Goal: Information Seeking & Learning: Find specific fact

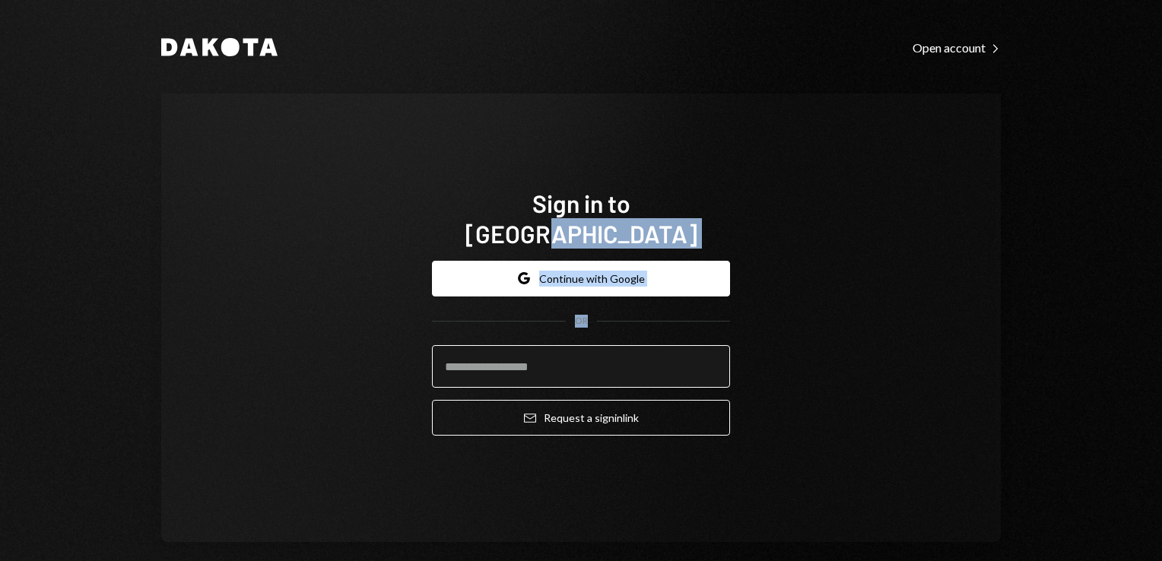
click at [515, 353] on div "Sign in to Dakota Google Continue with Google OR Email Request a sign in link" at bounding box center [581, 318] width 840 height 449
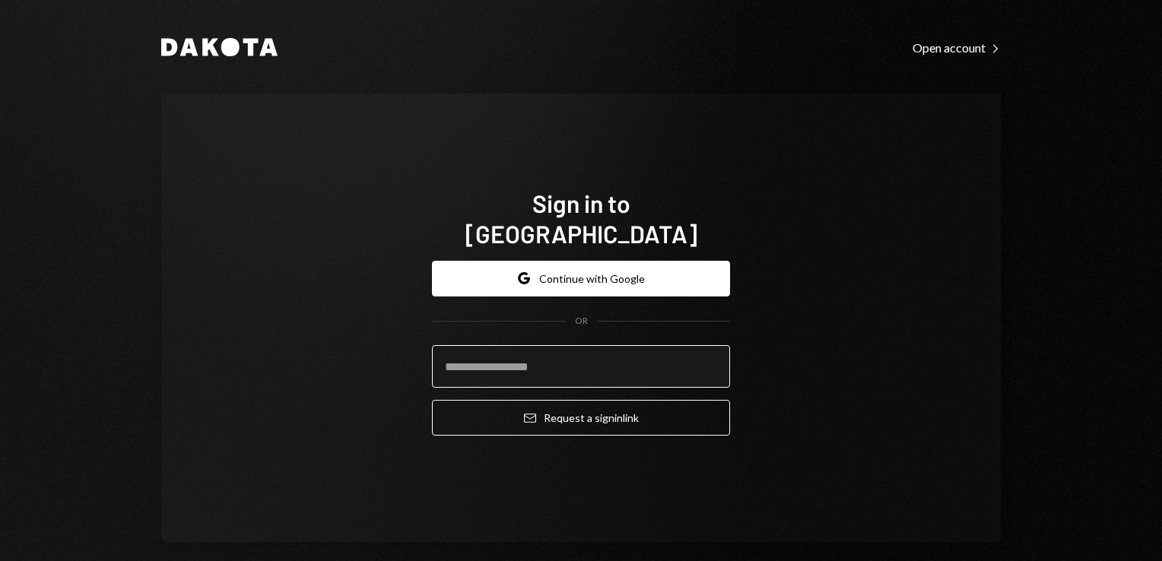
click at [515, 353] on input "email" at bounding box center [581, 366] width 298 height 43
type input "**********"
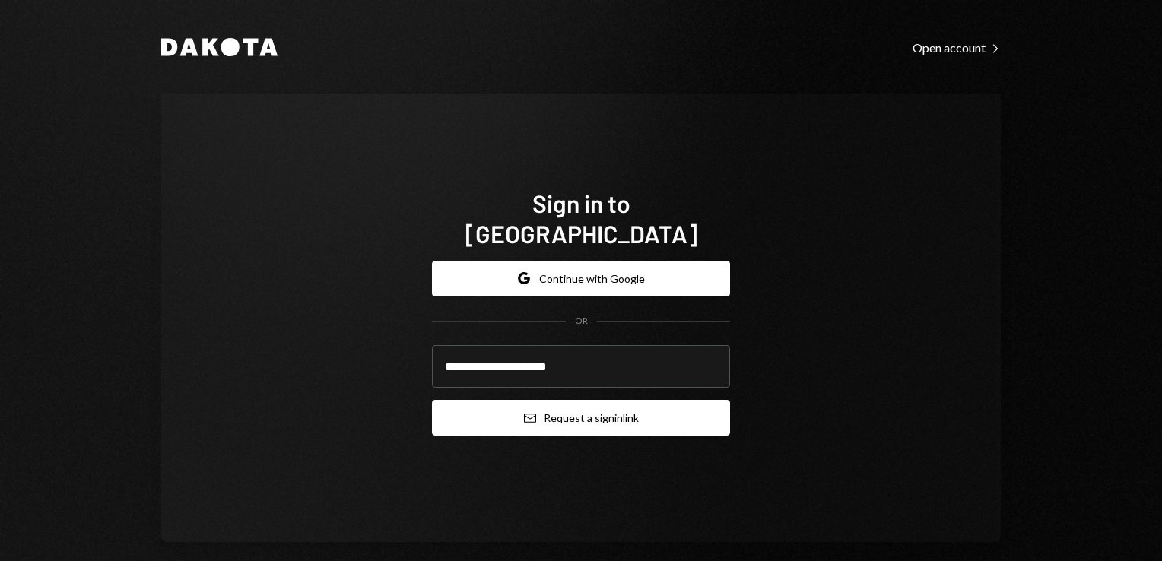
click at [555, 413] on button "Email Request a sign in link" at bounding box center [581, 418] width 298 height 36
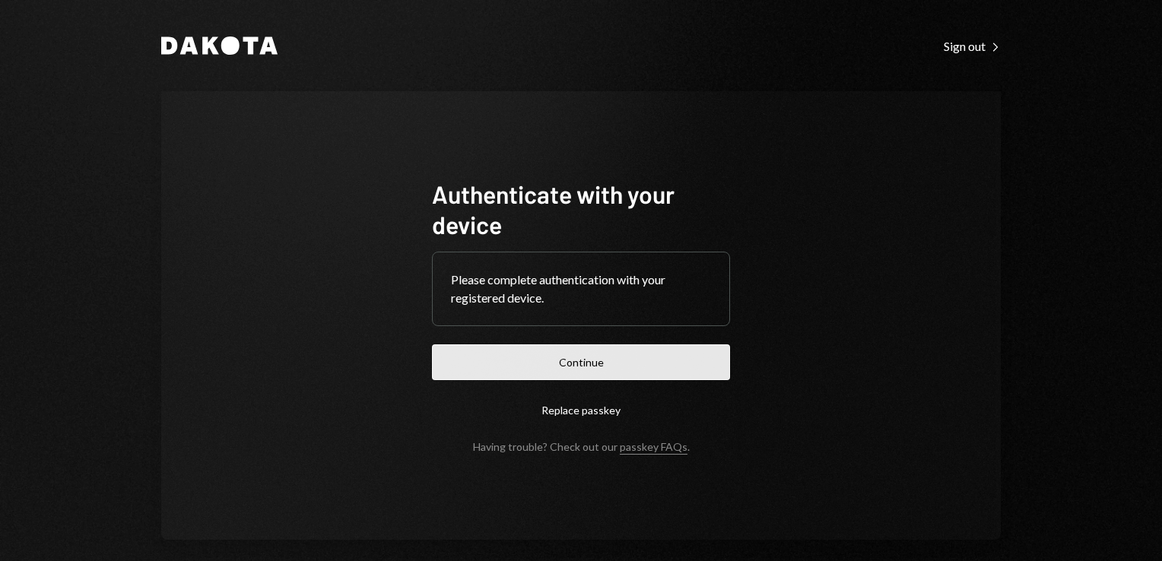
click at [520, 380] on button "Continue" at bounding box center [581, 363] width 298 height 36
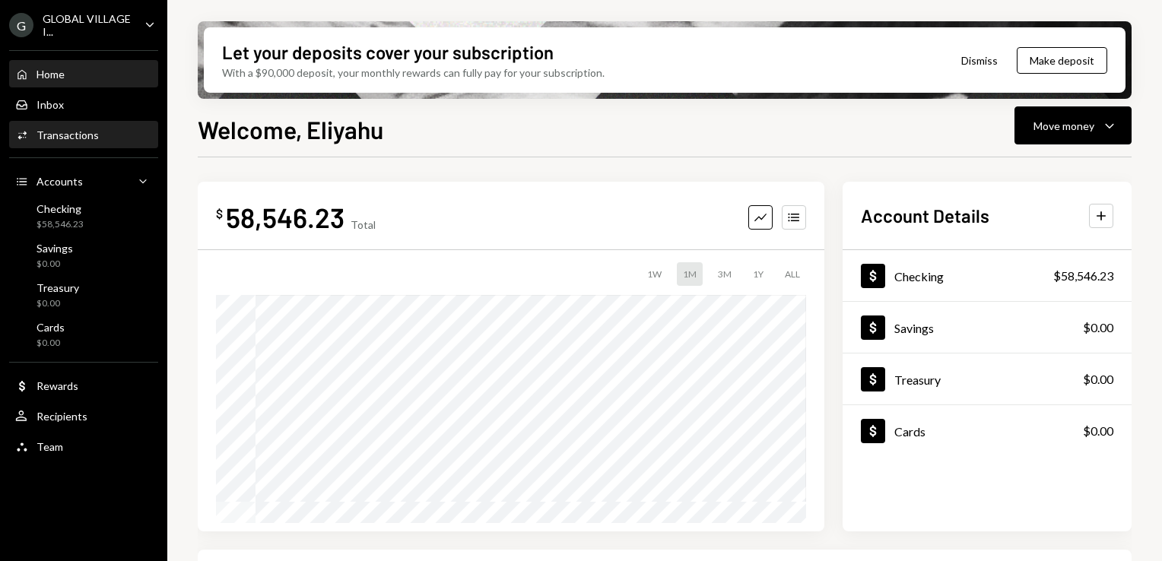
click at [73, 132] on div "Transactions" at bounding box center [68, 135] width 62 height 13
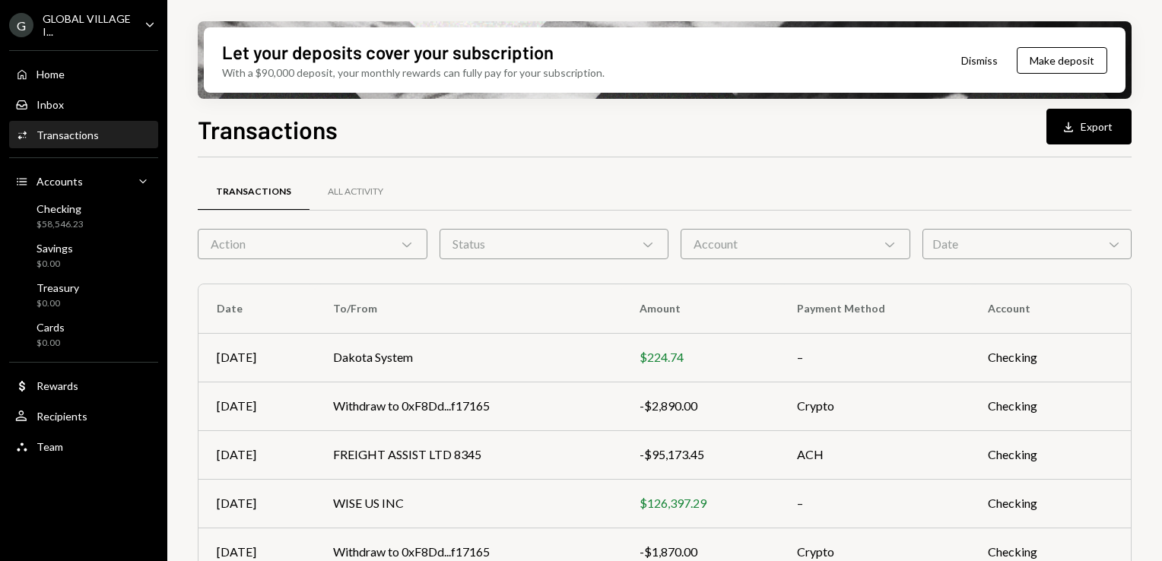
click at [400, 245] on icon "Chevron Down" at bounding box center [406, 244] width 15 height 15
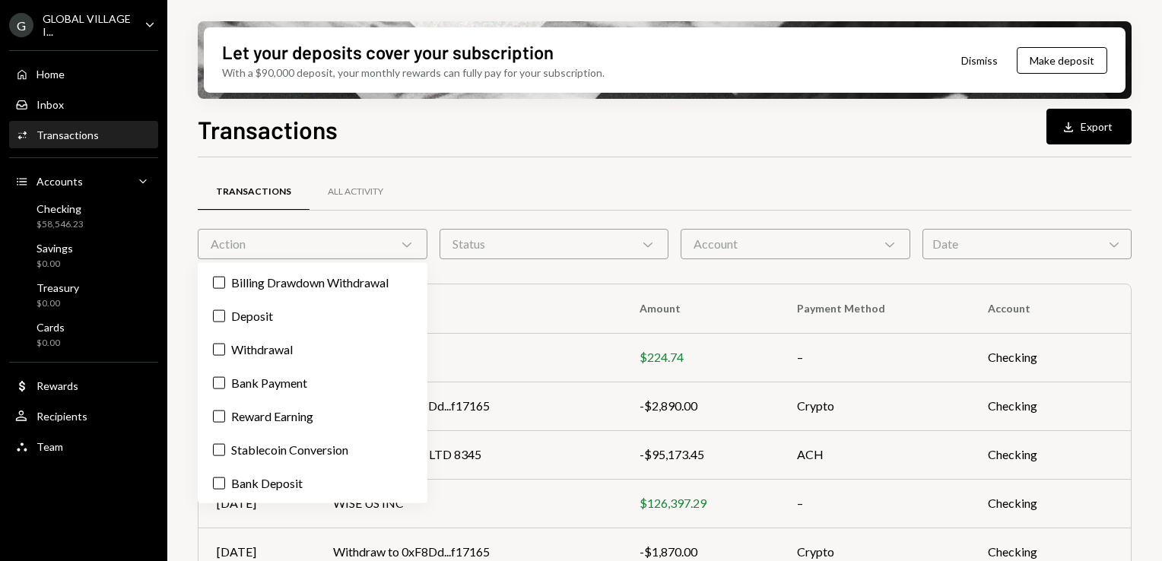
click at [400, 245] on icon "Chevron Down" at bounding box center [406, 244] width 15 height 15
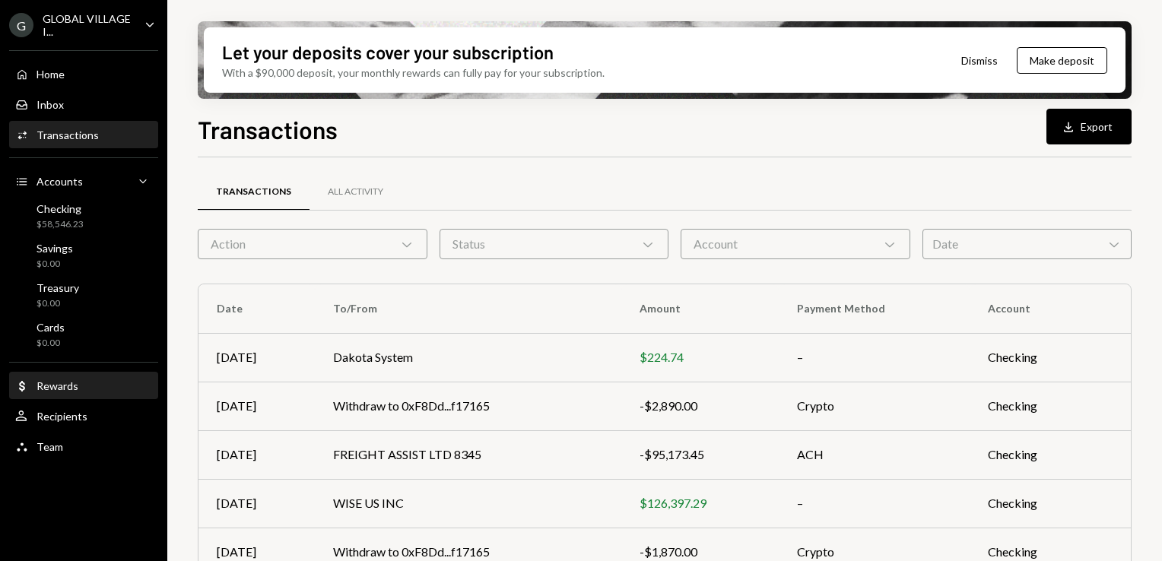
click at [47, 376] on div "Dollar Rewards" at bounding box center [83, 386] width 137 height 26
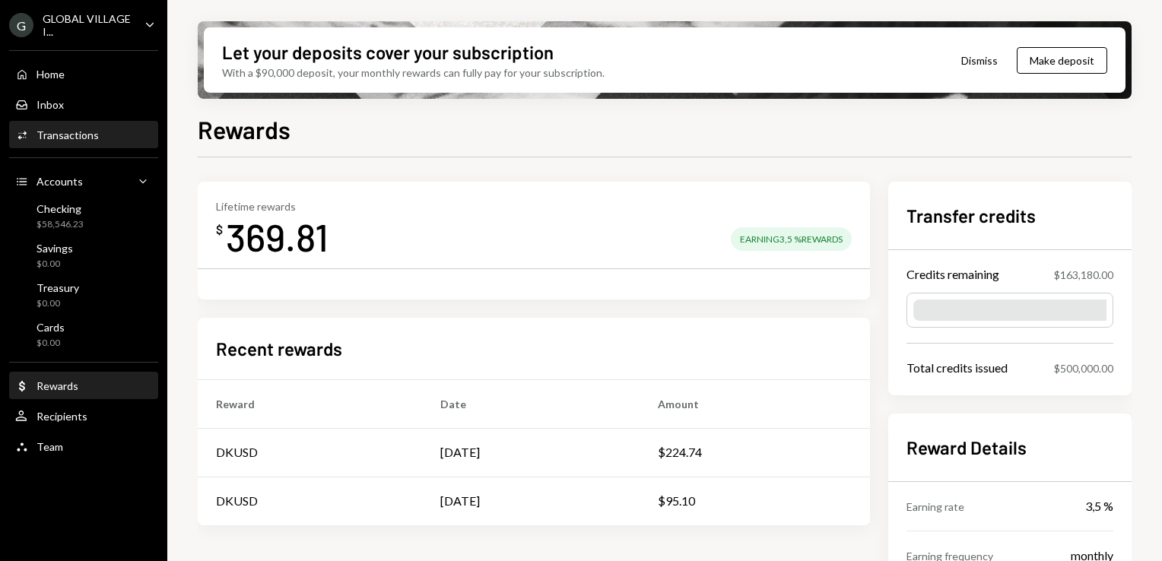
click at [64, 136] on div "Transactions" at bounding box center [68, 135] width 62 height 13
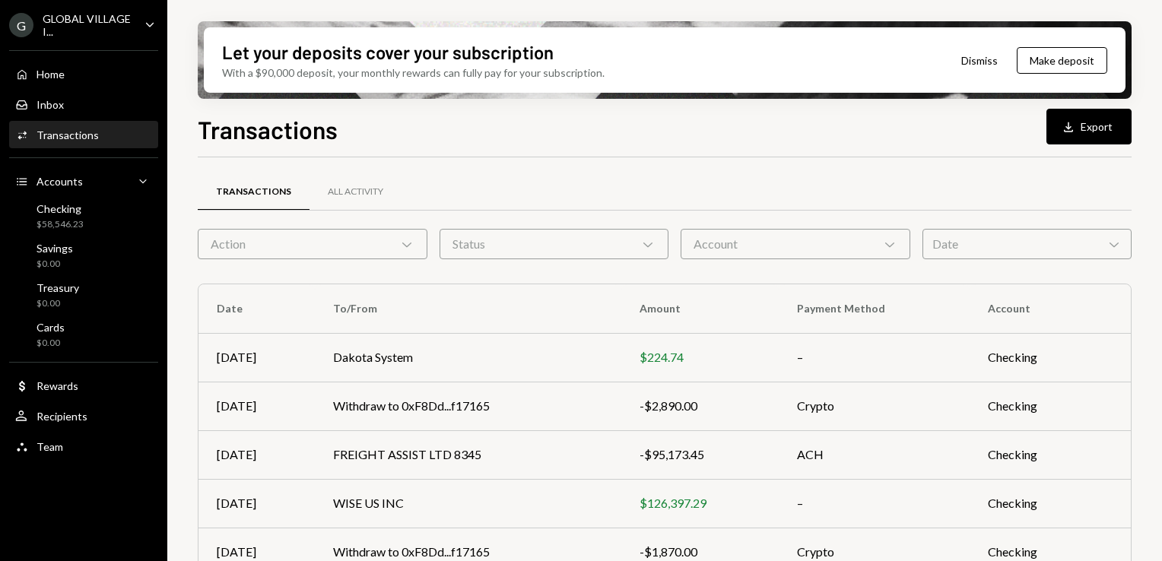
click at [405, 241] on icon "Chevron Down" at bounding box center [406, 244] width 15 height 15
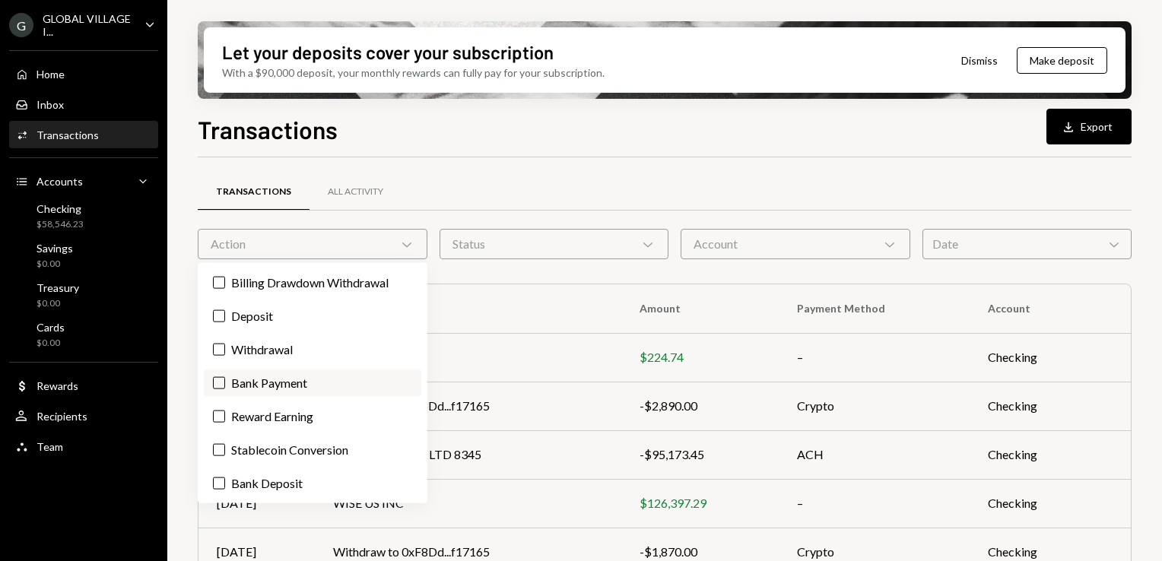
click at [233, 384] on label "Bank Payment" at bounding box center [313, 383] width 218 height 27
click at [225, 384] on button "Bank Payment" at bounding box center [219, 383] width 12 height 12
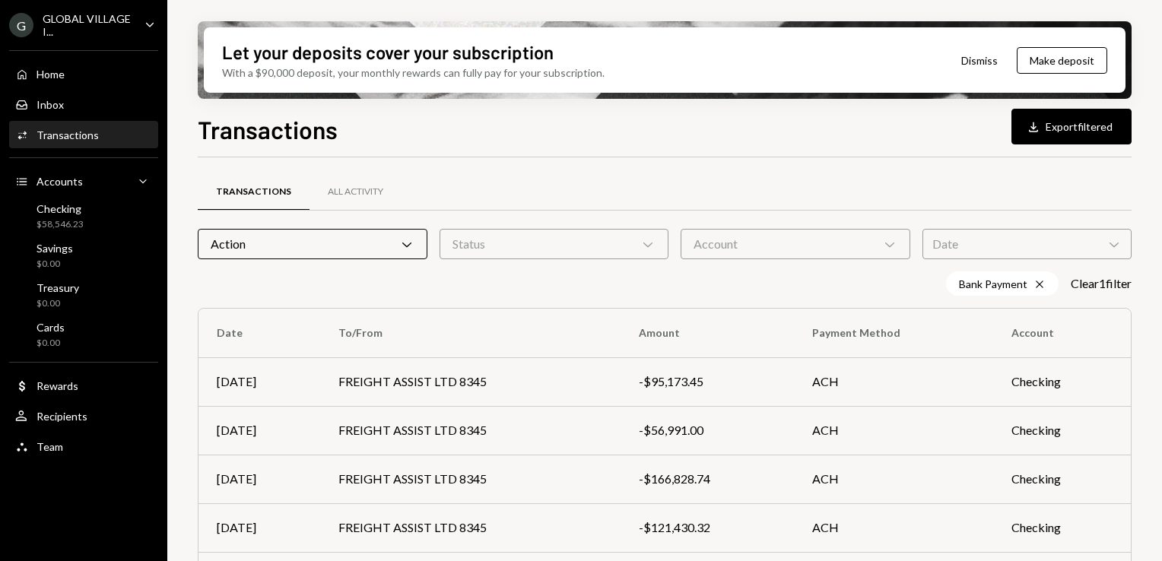
click at [534, 281] on div "Bank Payment Cross Clear 1 filter" at bounding box center [665, 284] width 934 height 24
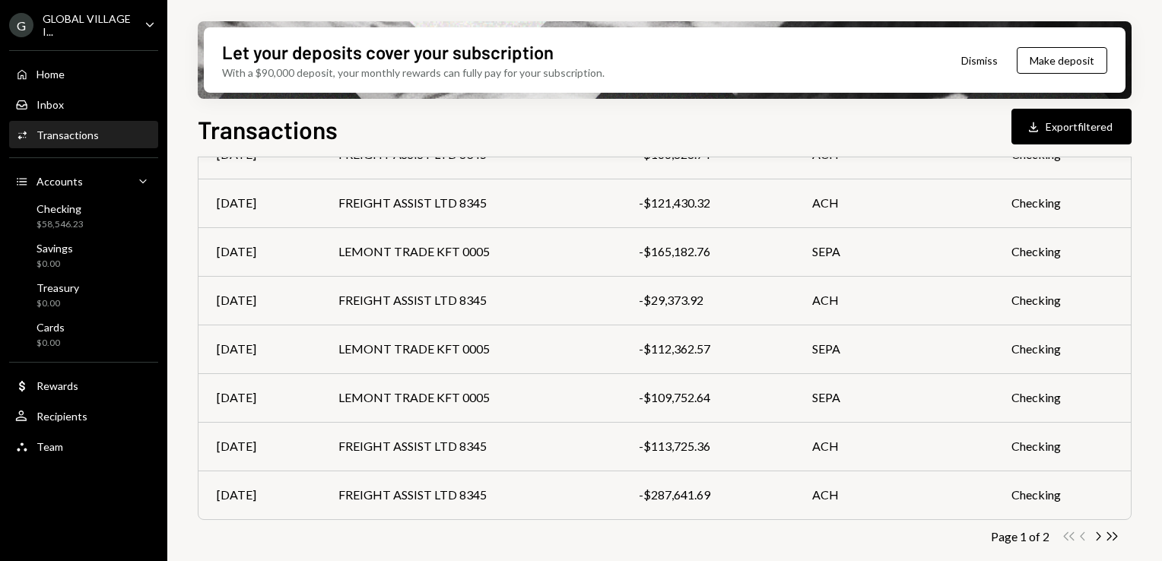
scroll to position [326, 0]
click at [1095, 532] on icon "Chevron Right" at bounding box center [1098, 536] width 14 height 14
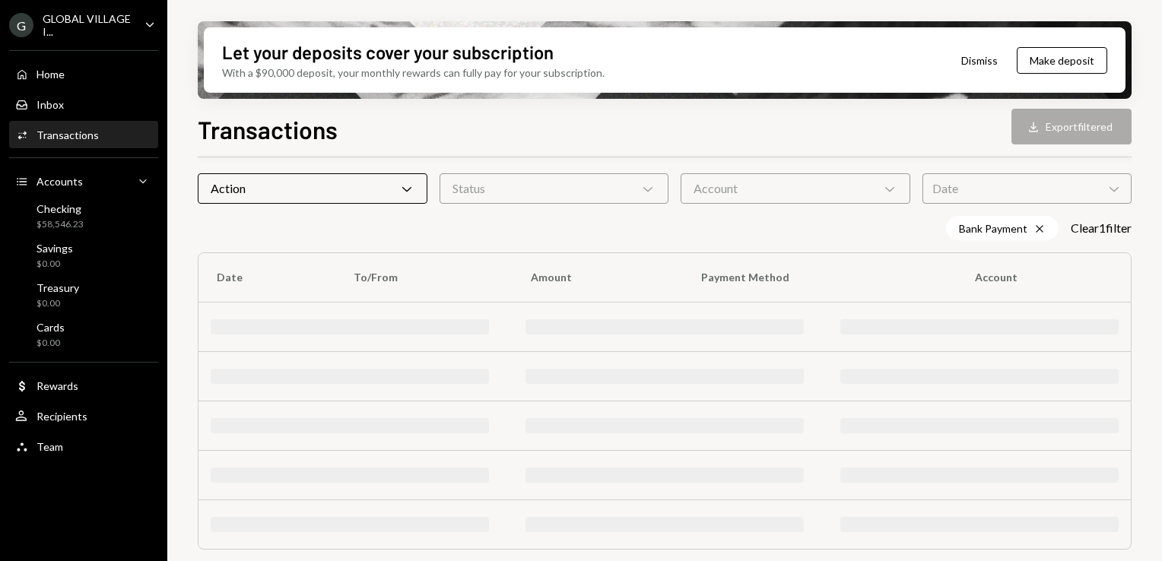
scroll to position [183, 0]
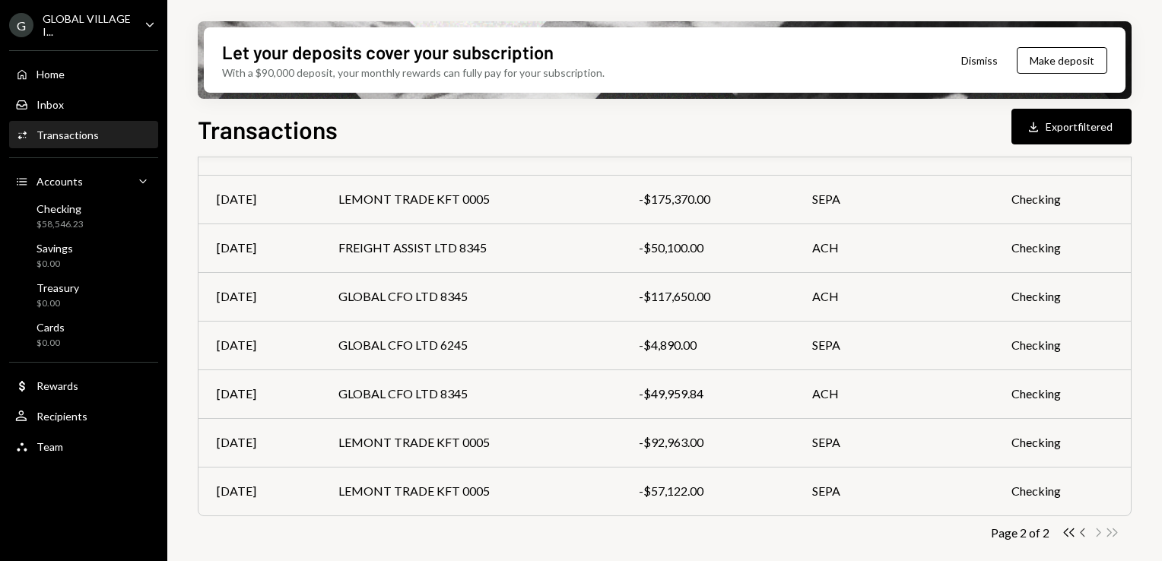
click at [1084, 536] on icon "button" at bounding box center [1082, 533] width 5 height 8
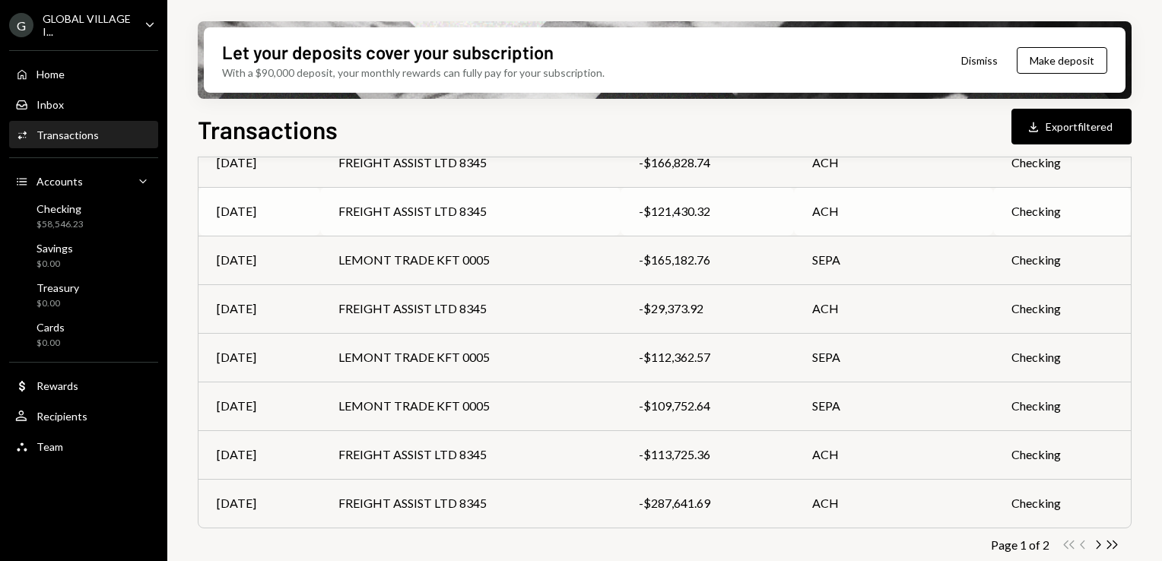
scroll to position [329, 0]
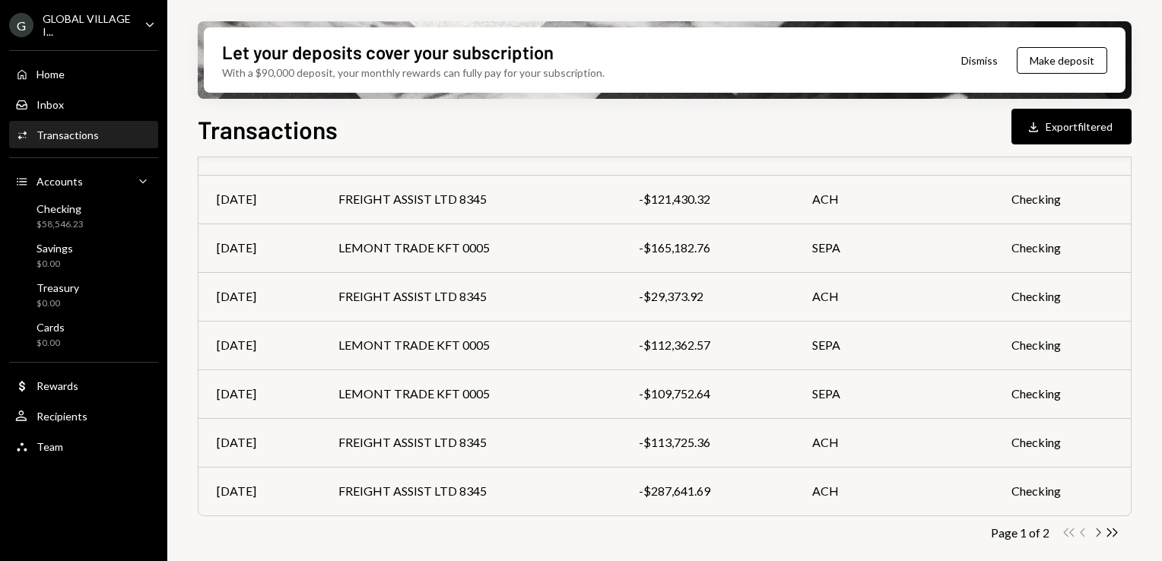
click at [1103, 534] on icon "Chevron Right" at bounding box center [1098, 533] width 14 height 14
click at [1083, 533] on icon "Chevron Left" at bounding box center [1083, 533] width 14 height 14
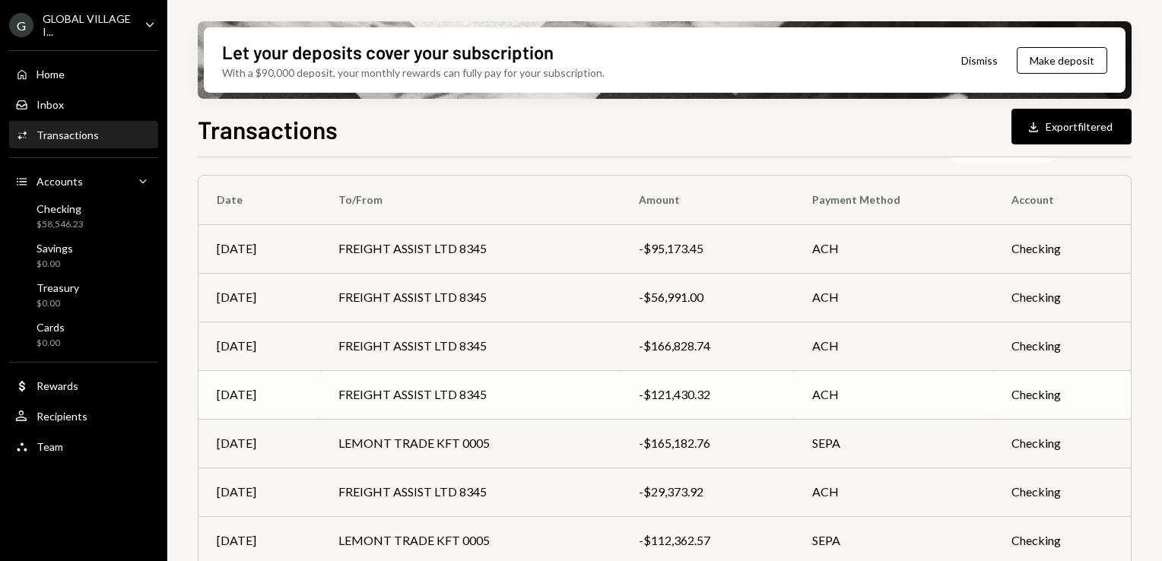
scroll to position [132, 0]
click at [1080, 132] on button "Download Export filtered" at bounding box center [1072, 127] width 120 height 36
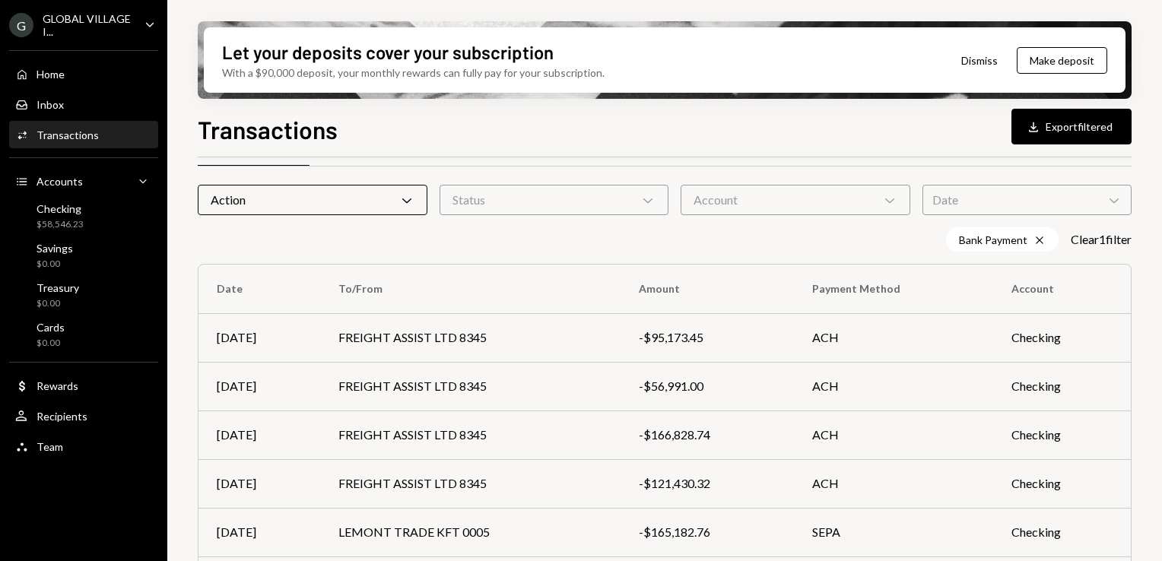
scroll to position [43, 0]
click at [430, 342] on td "FREIGHT ASSIST LTD 8345" at bounding box center [470, 339] width 300 height 49
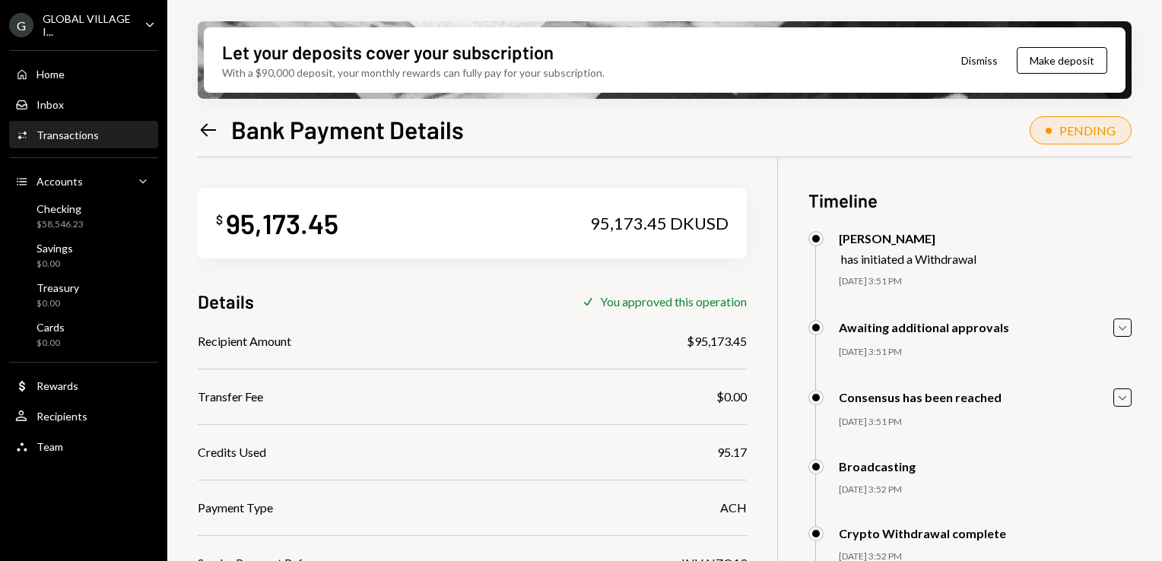
scroll to position [197, 0]
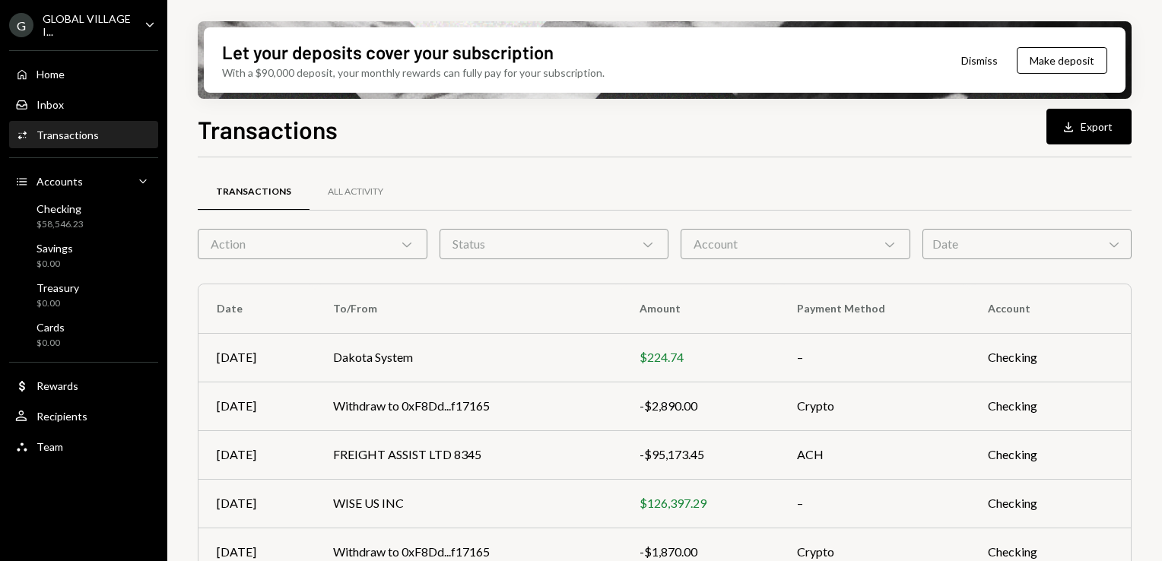
click at [403, 249] on icon "Chevron Down" at bounding box center [406, 244] width 15 height 15
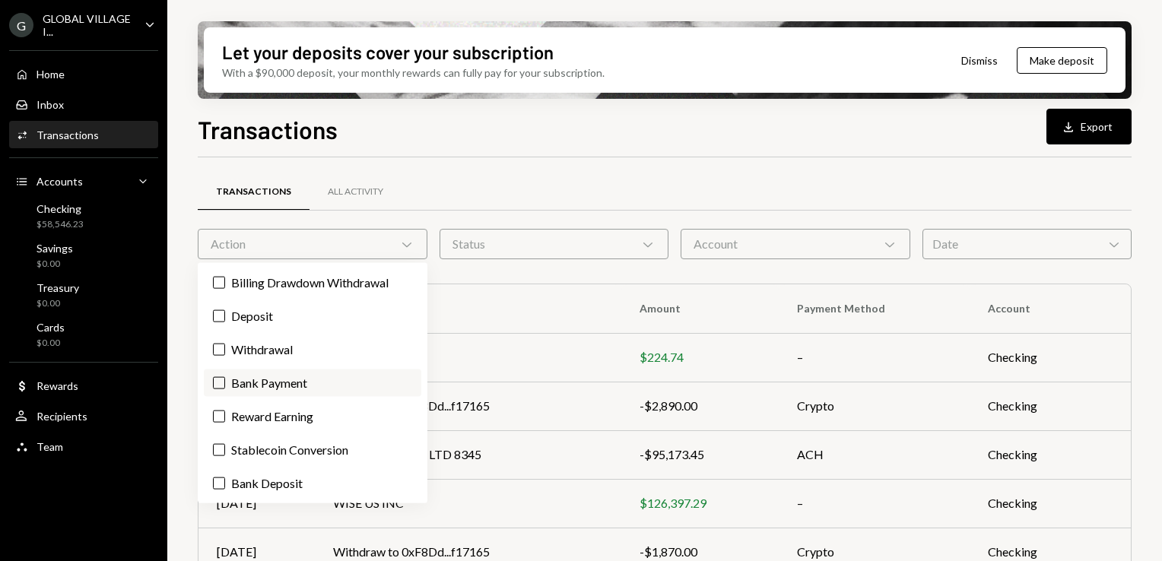
click at [281, 389] on label "Bank Payment" at bounding box center [313, 383] width 218 height 27
click at [225, 389] on button "Bank Payment" at bounding box center [219, 383] width 12 height 12
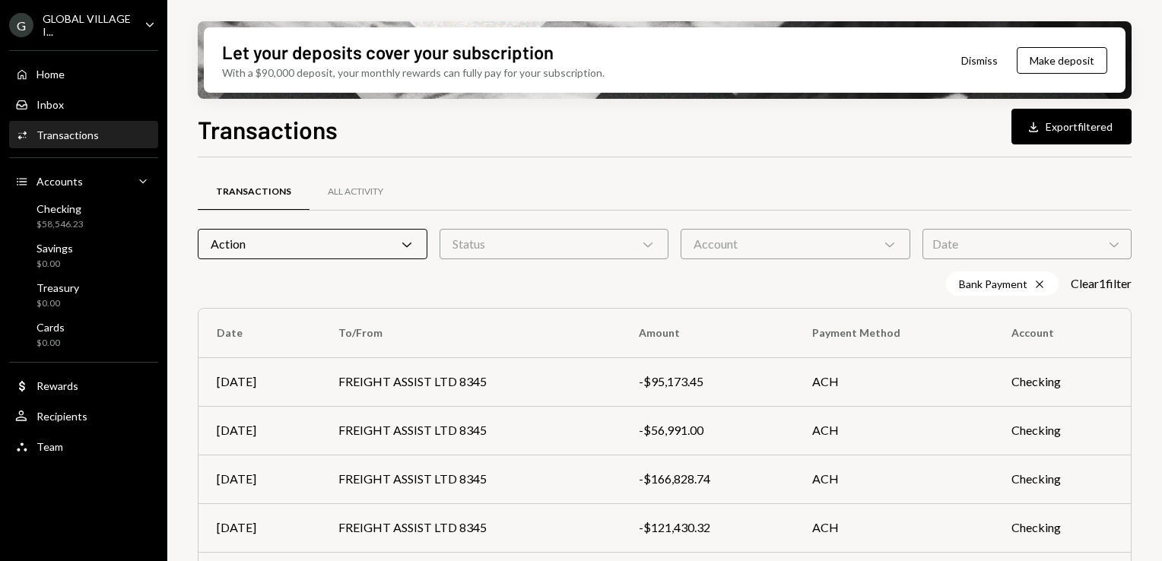
click at [512, 294] on div "Bank Payment Cross Clear 1 filter" at bounding box center [665, 284] width 934 height 24
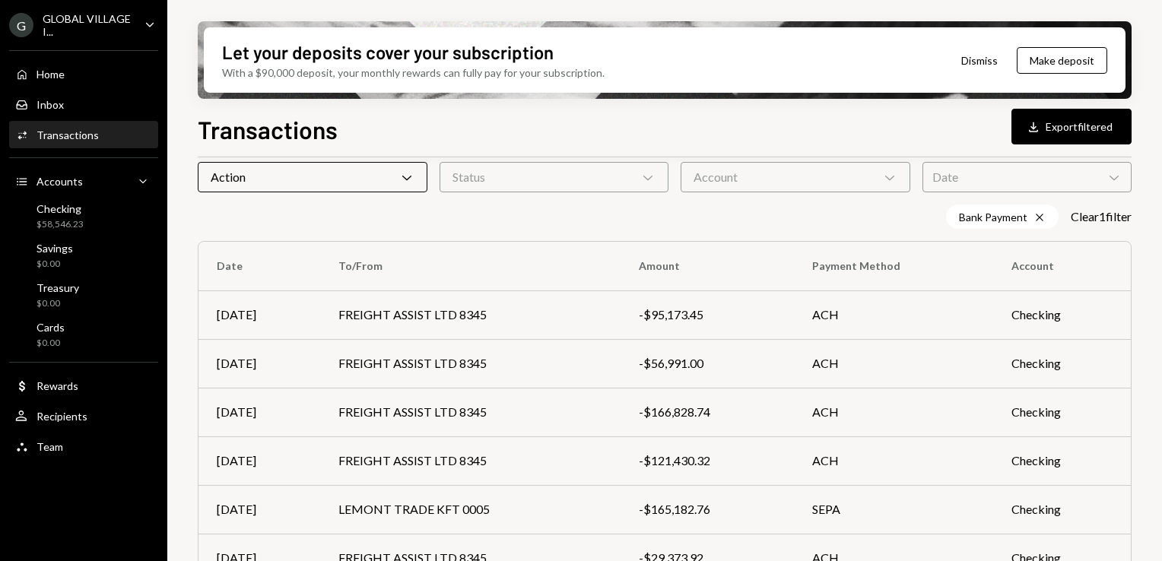
scroll to position [68, 0]
click at [424, 372] on td "FREIGHT ASSIST LTD 8345" at bounding box center [470, 362] width 300 height 49
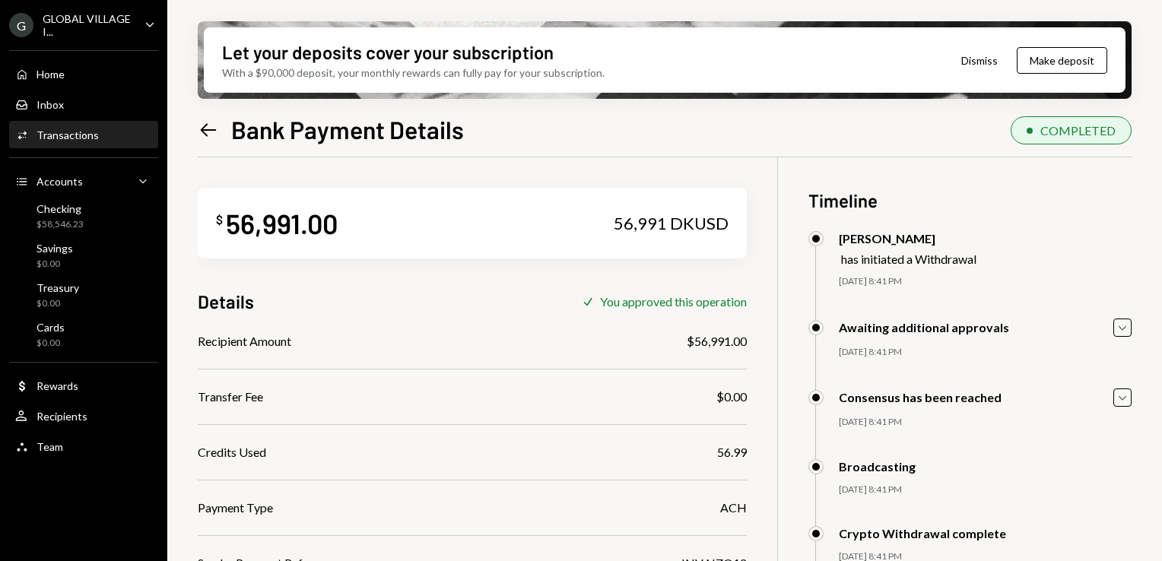
click at [213, 139] on icon "Left Arrow" at bounding box center [208, 129] width 21 height 21
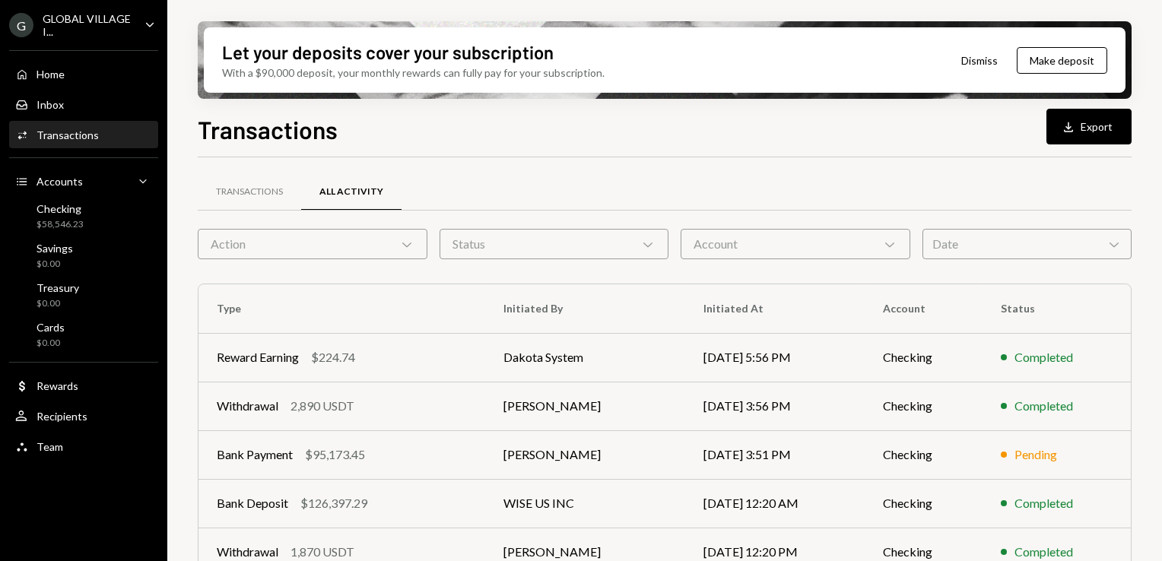
click at [395, 246] on div "Action Chevron Down" at bounding box center [313, 244] width 230 height 30
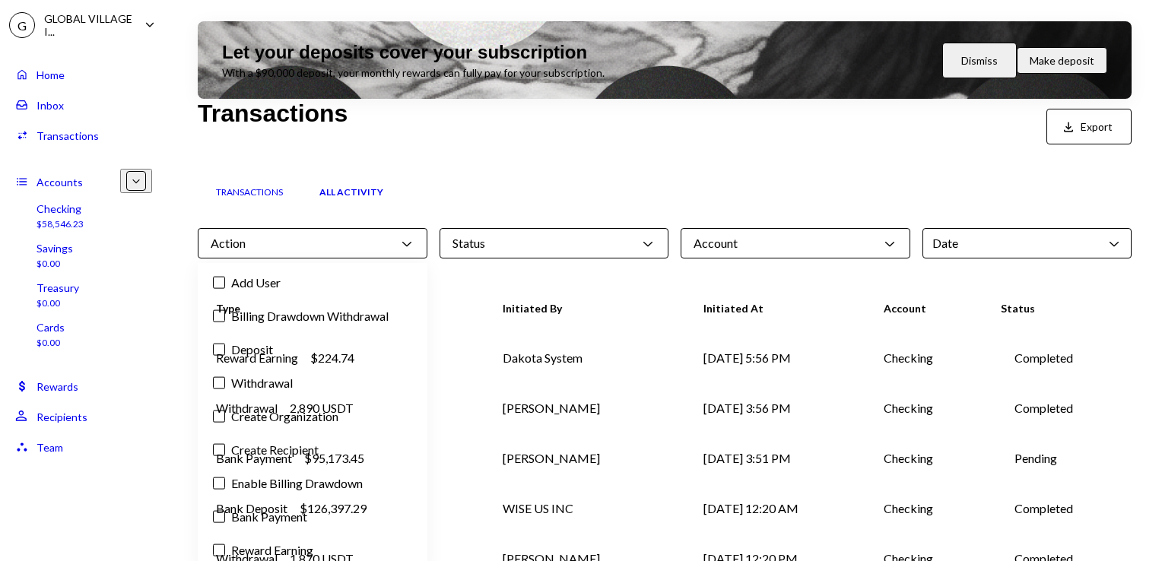
click at [230, 513] on label "Bank Payment" at bounding box center [313, 516] width 218 height 27
click at [225, 513] on button "Bank Payment" at bounding box center [219, 517] width 12 height 12
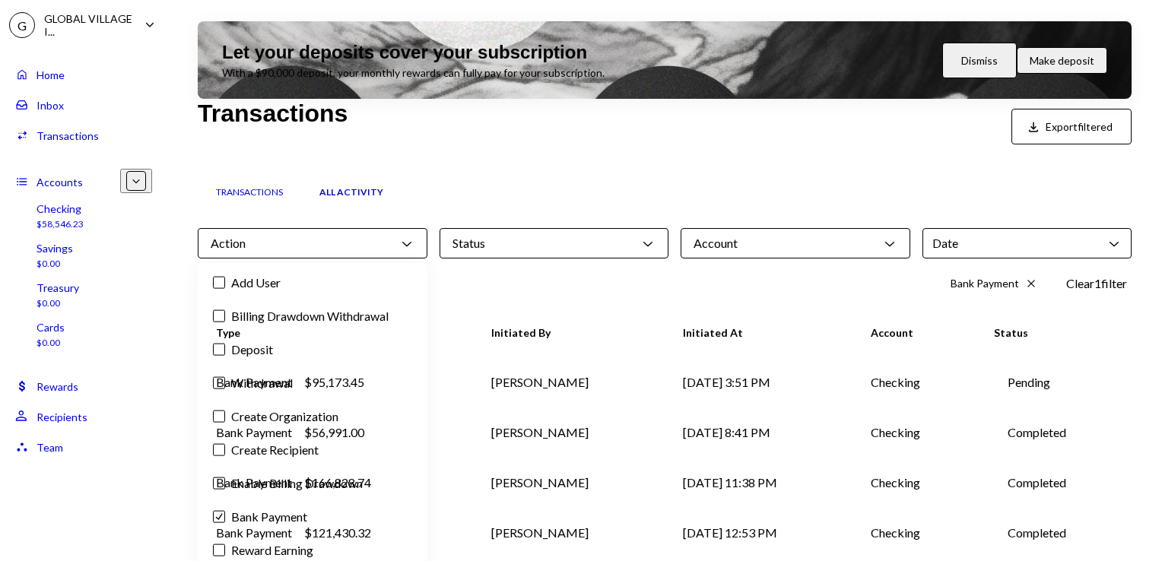
click at [469, 278] on div "Bank Payment Cross Clear 1 filter" at bounding box center [665, 283] width 934 height 24
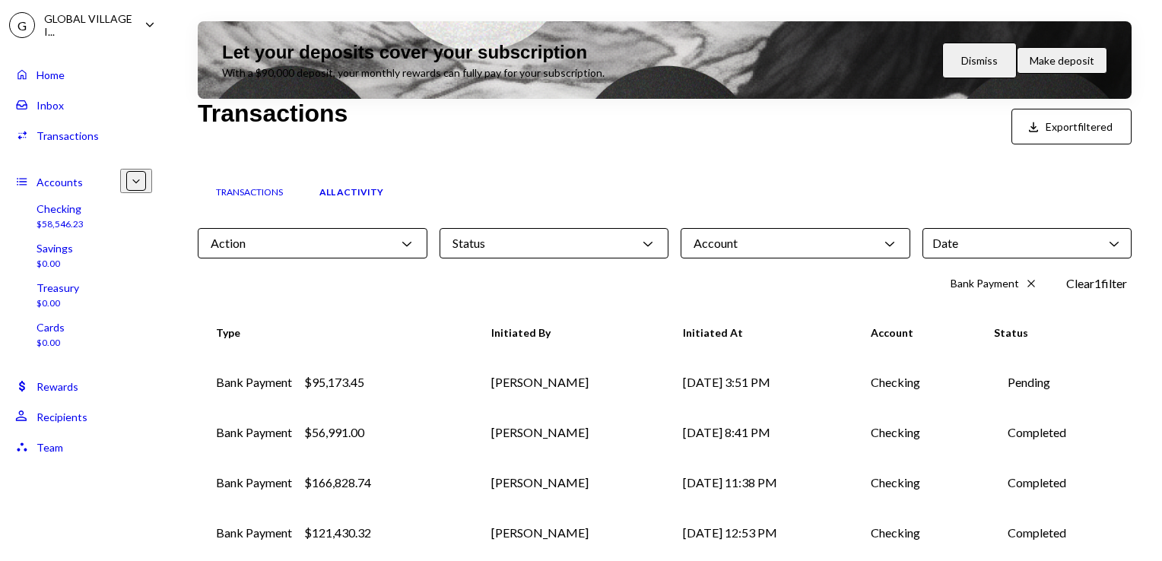
click at [482, 421] on td "[PERSON_NAME]" at bounding box center [569, 433] width 192 height 50
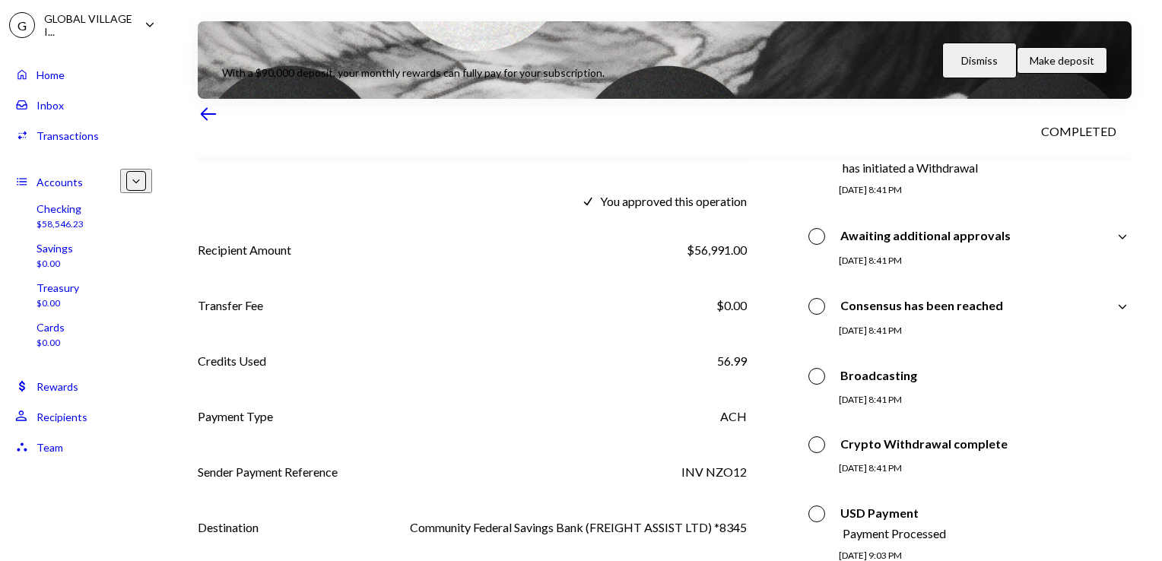
scroll to position [127, 0]
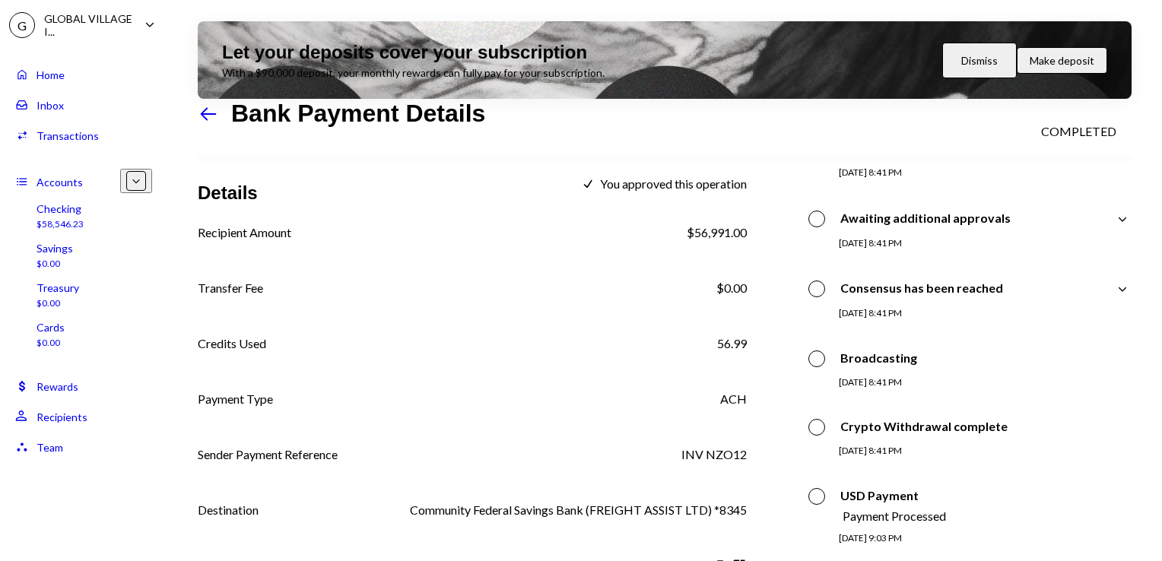
click at [204, 120] on icon at bounding box center [209, 113] width 16 height 13
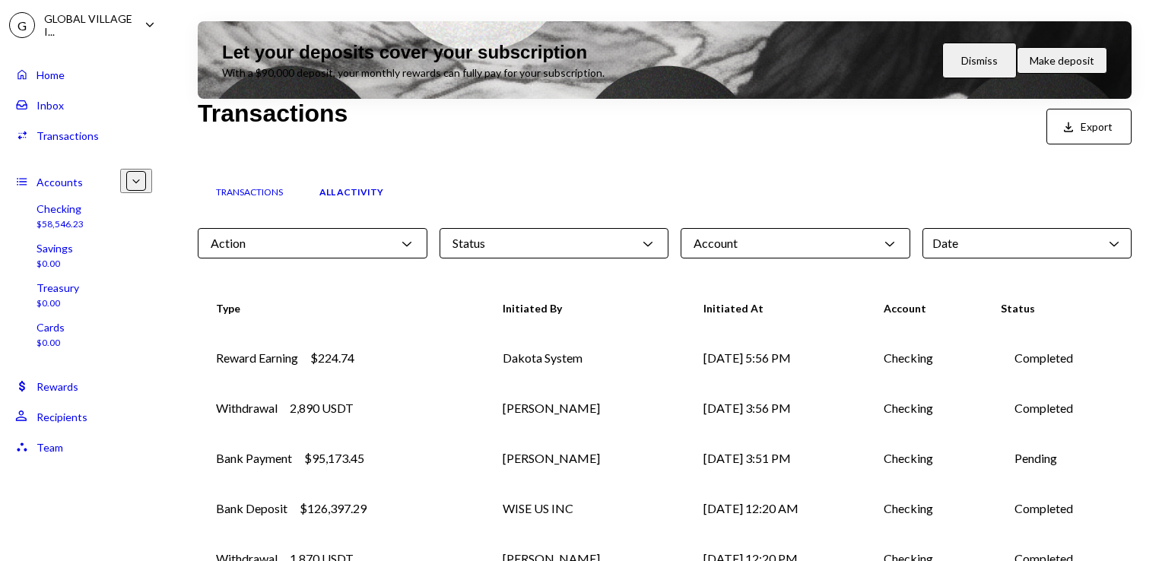
click at [406, 249] on icon "Chevron Down" at bounding box center [406, 243] width 15 height 15
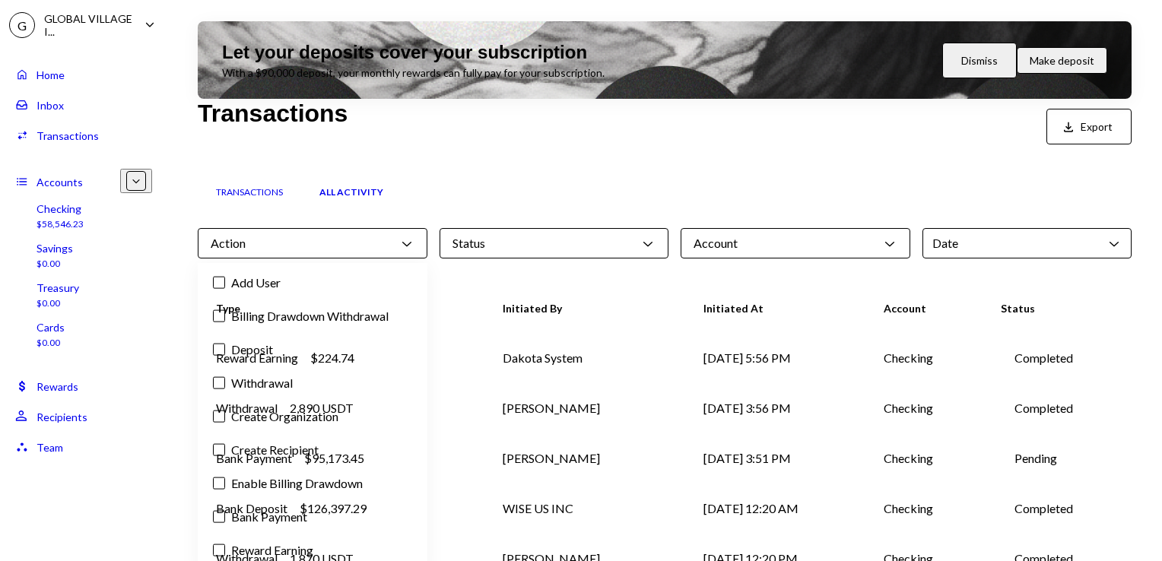
click at [268, 510] on label "Bank Payment" at bounding box center [313, 516] width 218 height 27
click at [225, 511] on button "Bank Payment" at bounding box center [219, 517] width 12 height 12
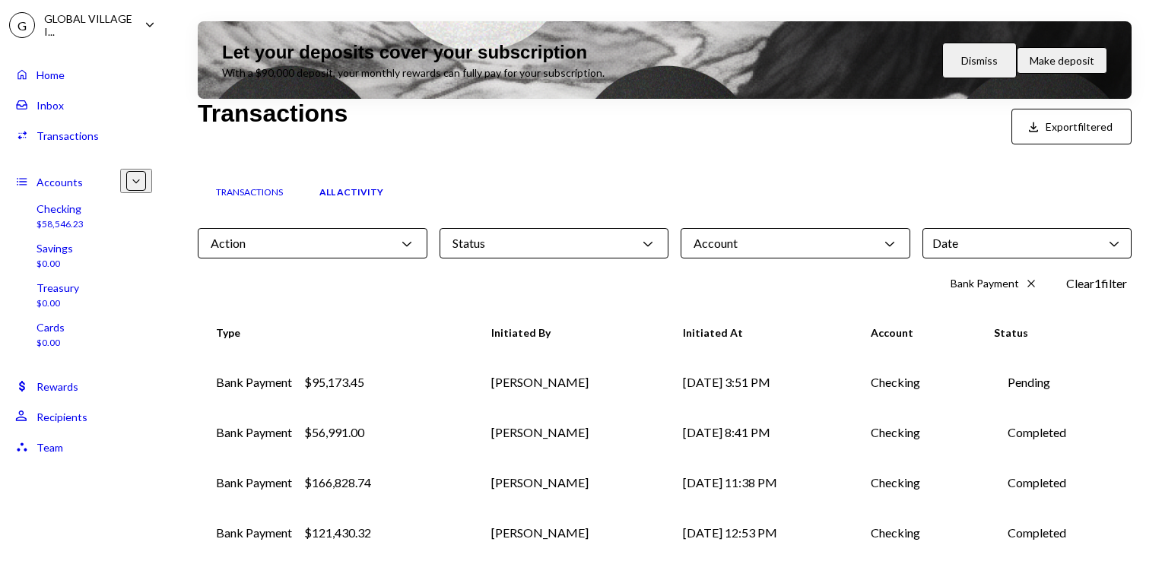
click at [504, 176] on div "Transactions All Activity" at bounding box center [665, 192] width 934 height 38
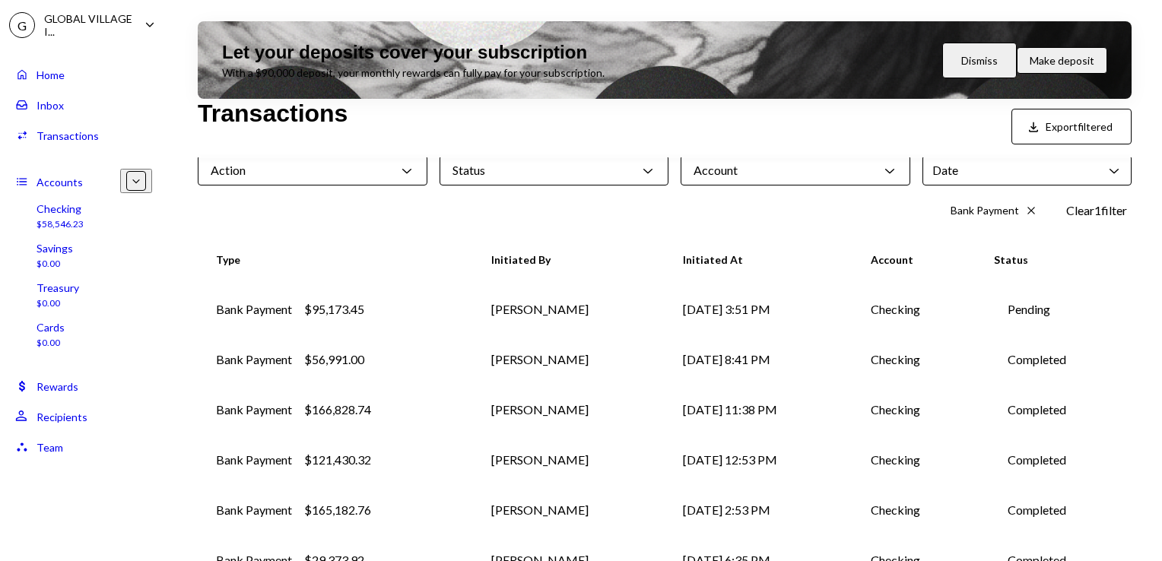
scroll to position [201, 0]
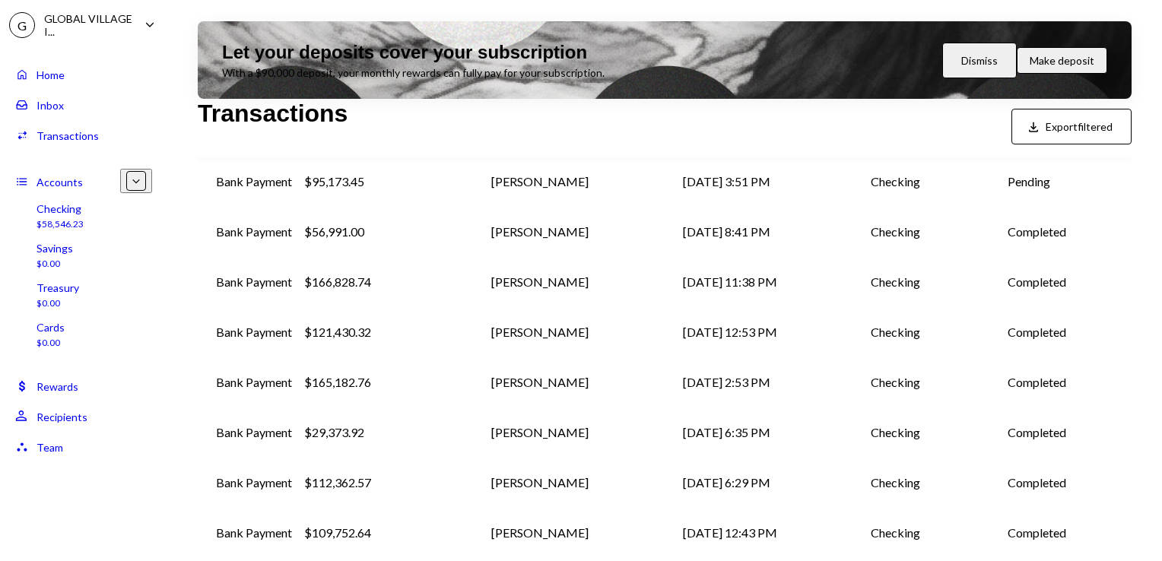
click at [499, 275] on td "[PERSON_NAME]" at bounding box center [569, 282] width 192 height 50
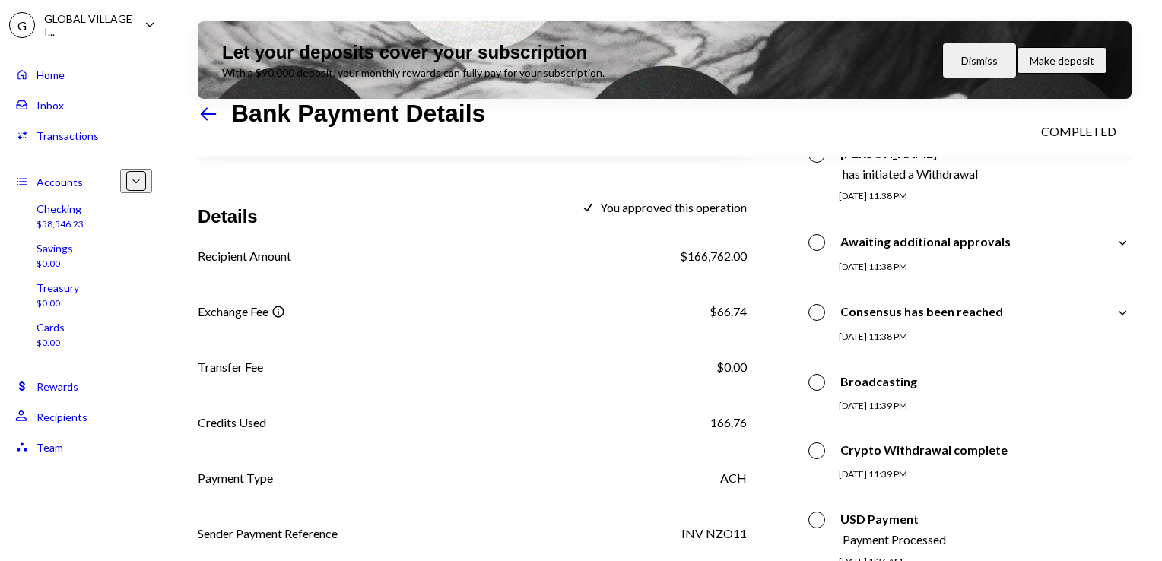
scroll to position [184, 0]
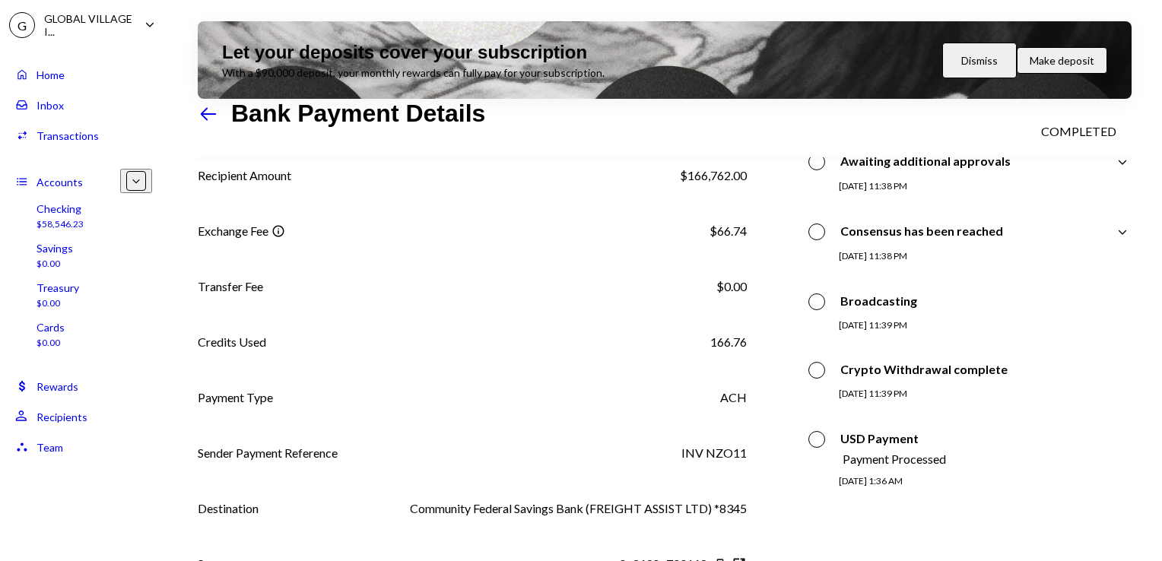
click at [205, 120] on icon at bounding box center [209, 113] width 16 height 13
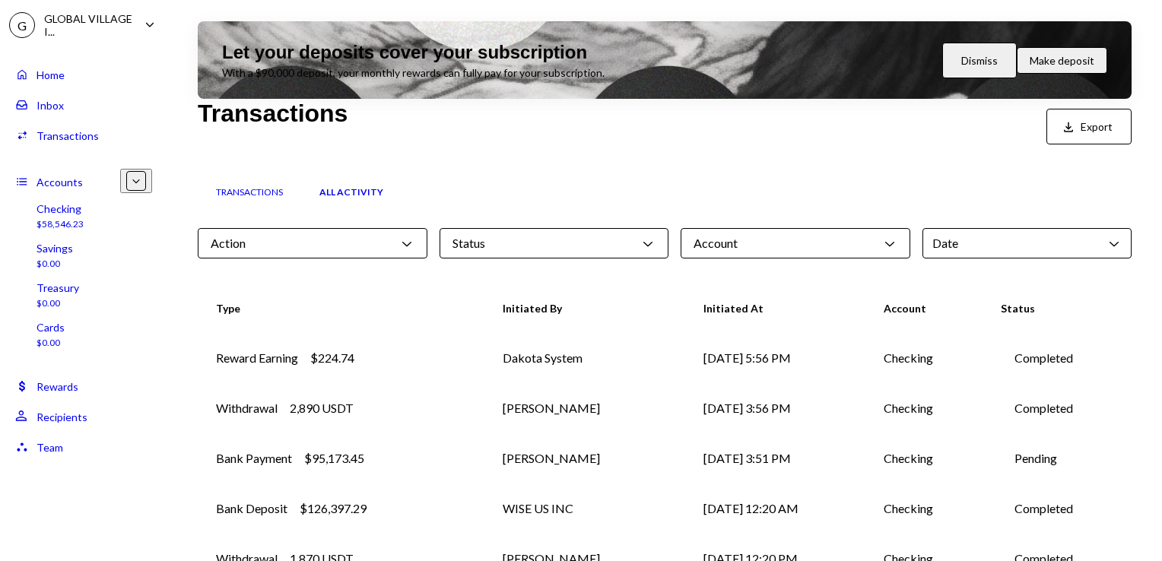
click at [402, 246] on icon "Chevron Down" at bounding box center [406, 243] width 15 height 15
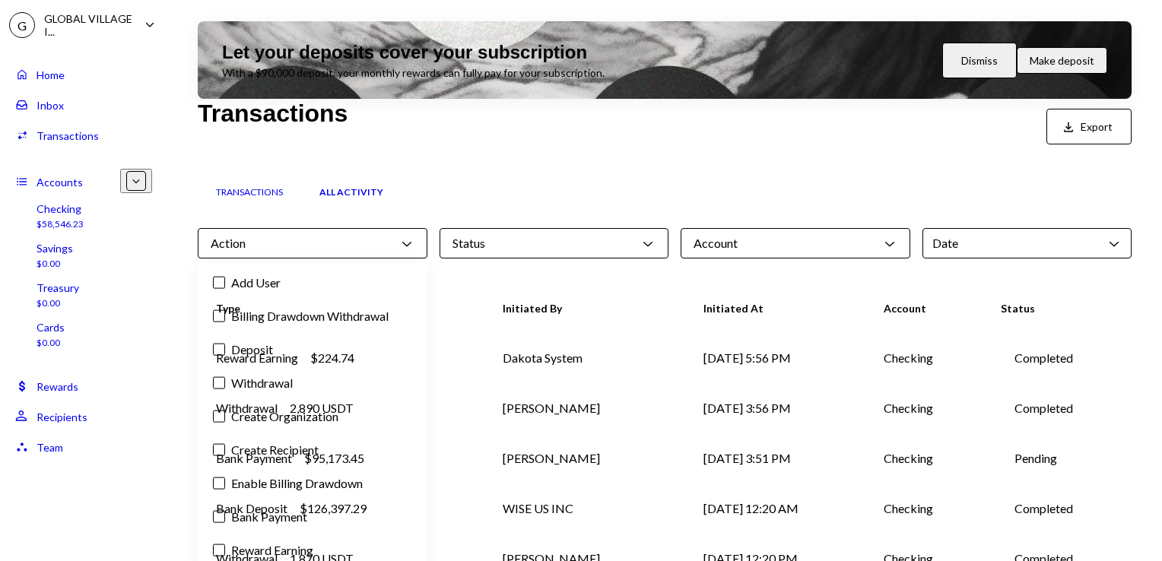
click at [281, 512] on label "Bank Payment" at bounding box center [313, 516] width 218 height 27
click at [225, 512] on button "Bank Payment" at bounding box center [219, 517] width 12 height 12
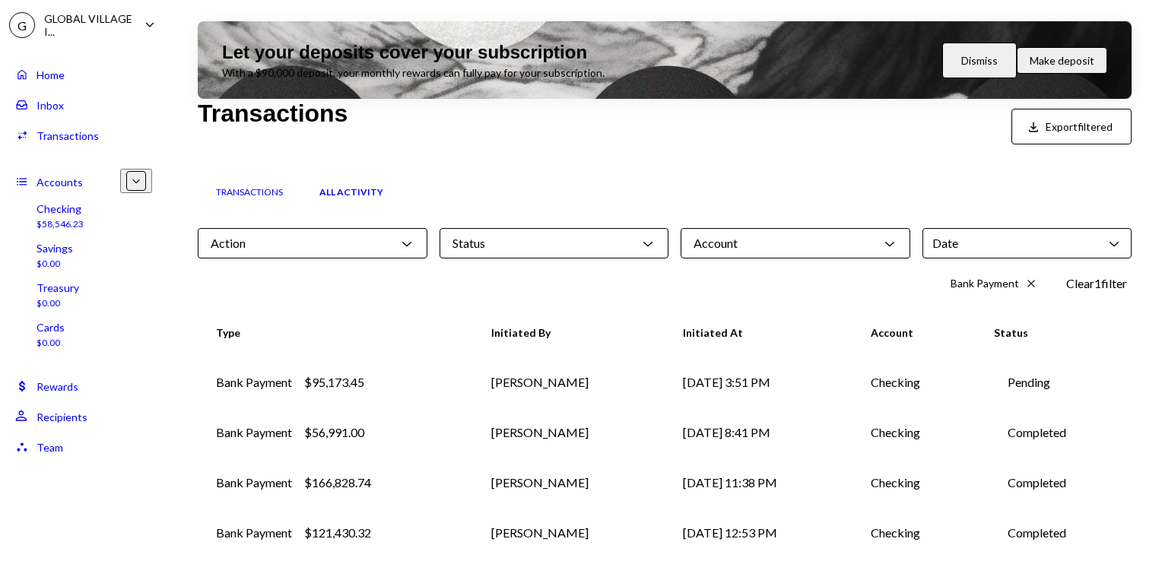
click at [502, 282] on div "Bank Payment Cross Clear 1 filter" at bounding box center [665, 283] width 934 height 24
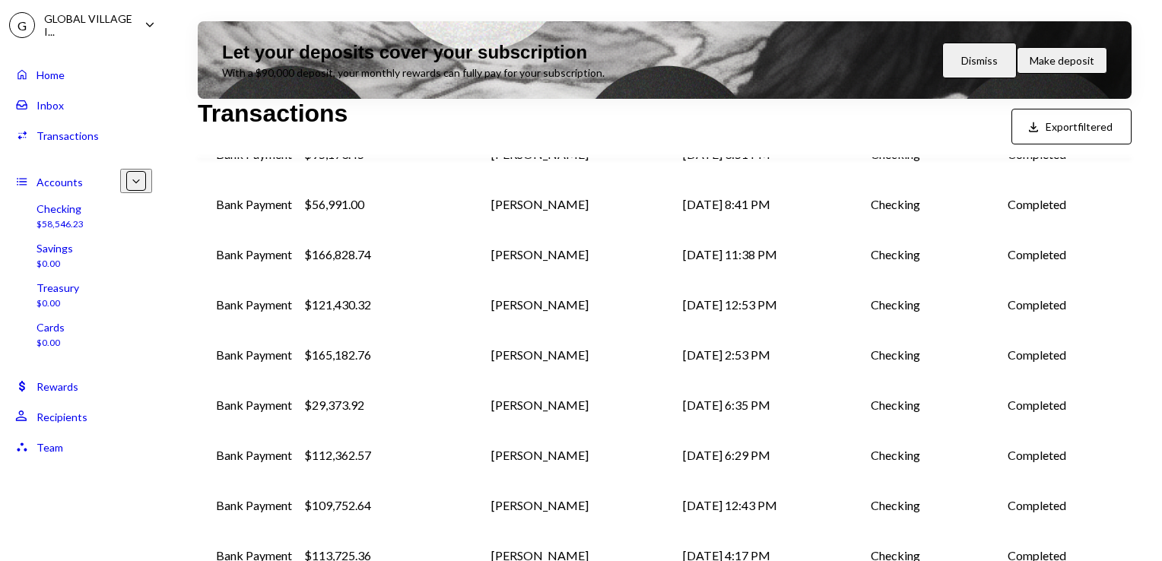
scroll to position [175, 0]
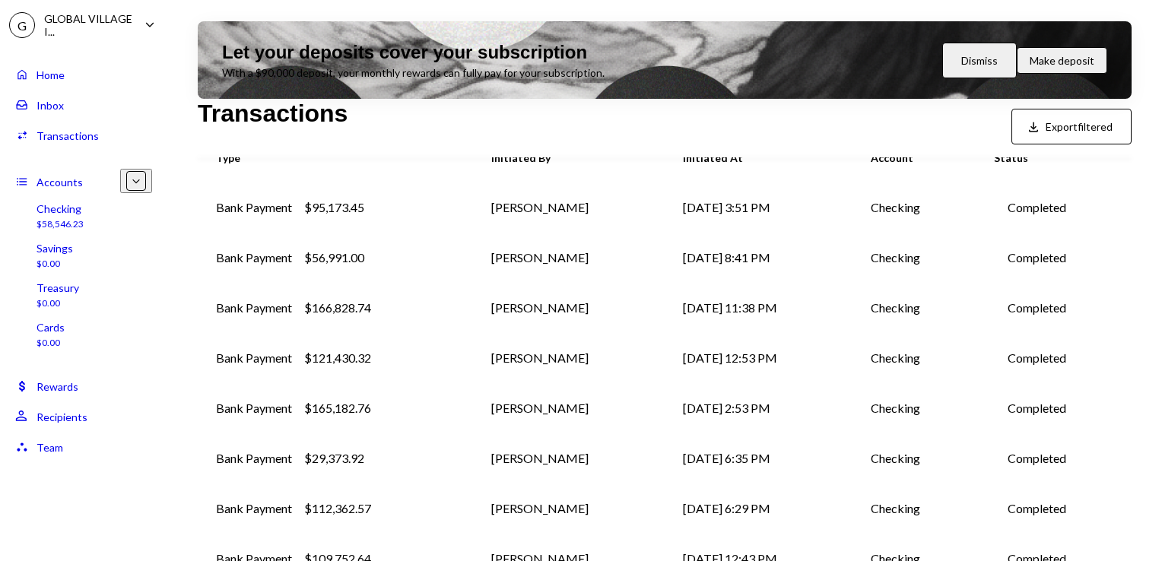
click at [434, 400] on div "Bank Payment $165,182.76" at bounding box center [335, 408] width 239 height 18
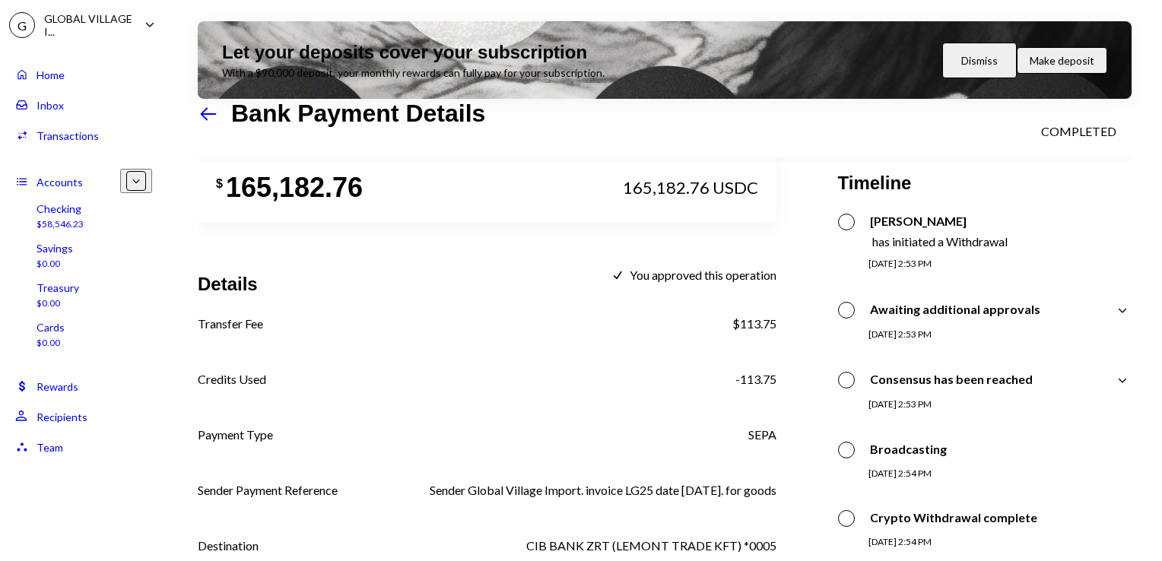
scroll to position [35, 0]
click at [213, 125] on icon "Left Arrow" at bounding box center [208, 113] width 21 height 21
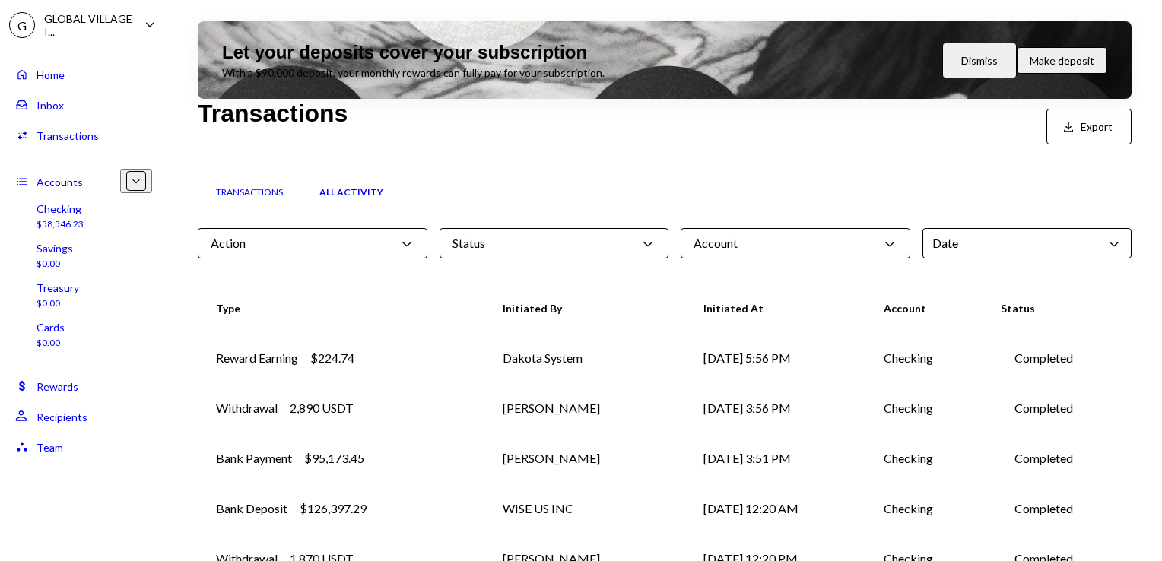
click at [410, 250] on icon "Chevron Down" at bounding box center [406, 243] width 15 height 15
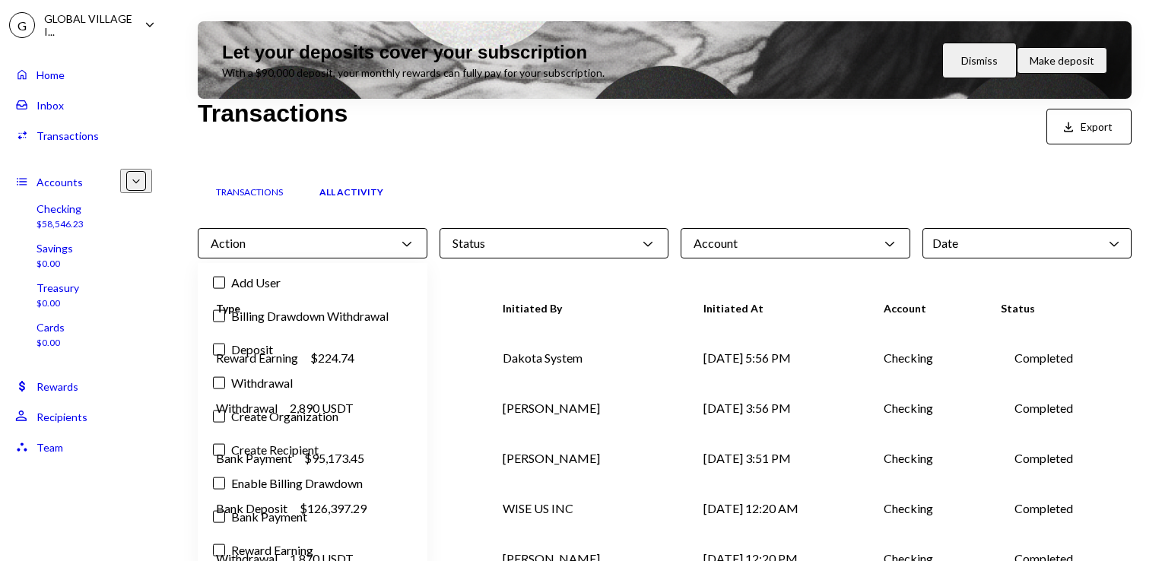
click at [269, 509] on label "Bank Payment" at bounding box center [313, 516] width 218 height 27
click at [225, 511] on button "Bank Payment" at bounding box center [219, 517] width 12 height 12
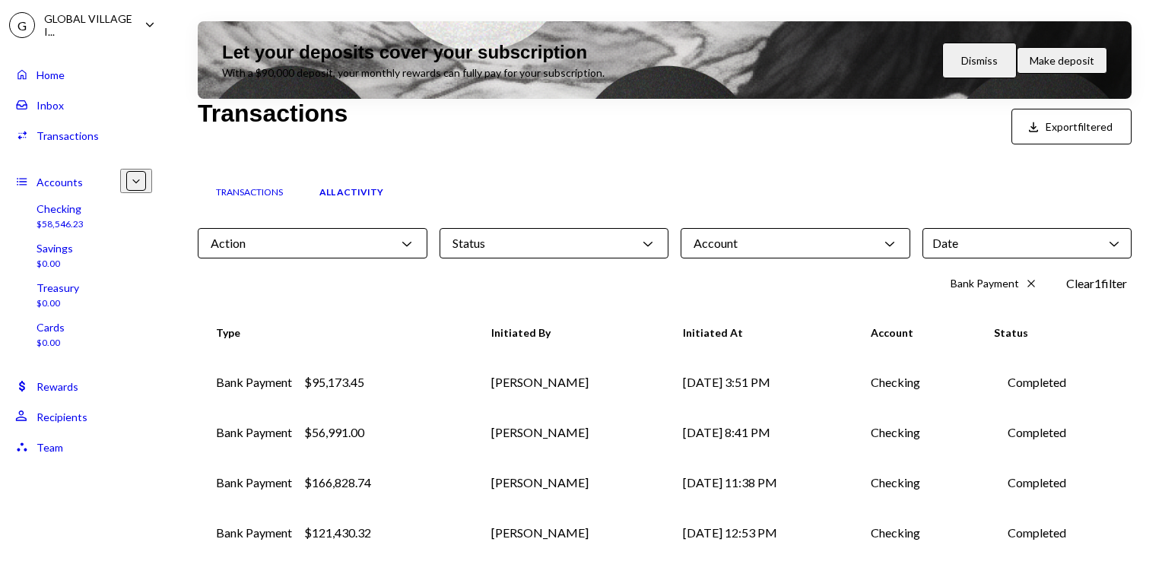
click at [504, 169] on div "Transactions All Activity Action Chevron Down Status Chevron Down Account Chevr…" at bounding box center [665, 539] width 934 height 765
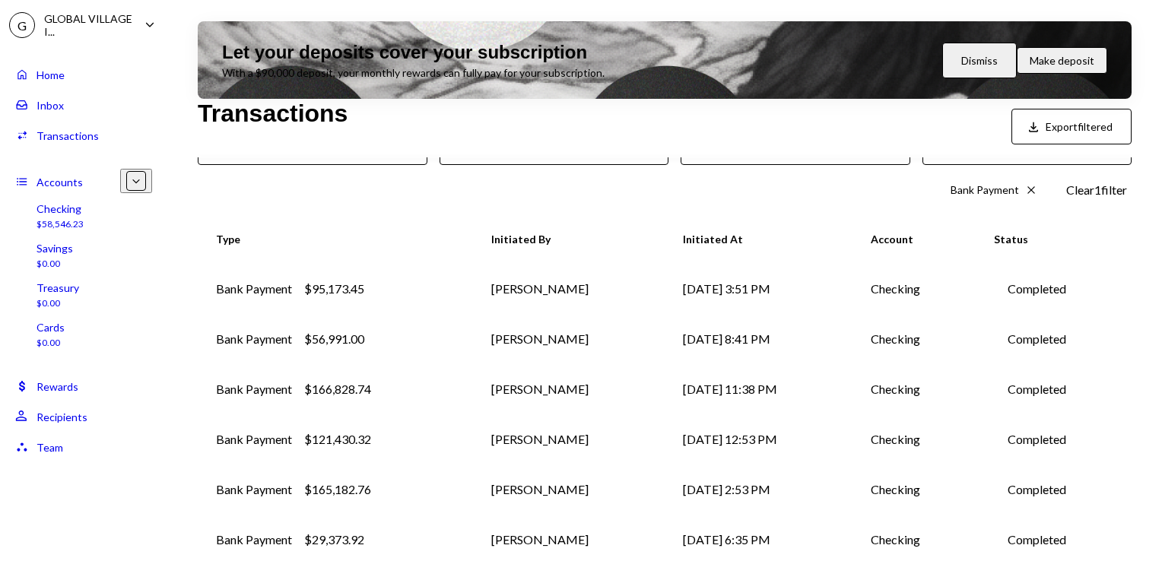
scroll to position [105, 0]
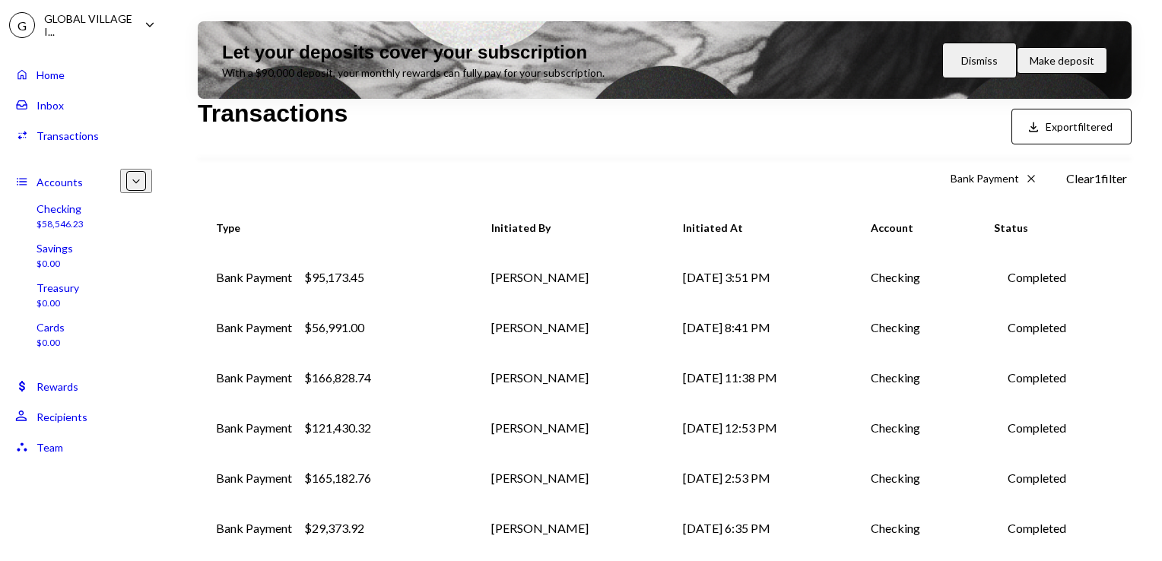
click at [344, 421] on div "$121,430.32" at bounding box center [337, 428] width 67 height 18
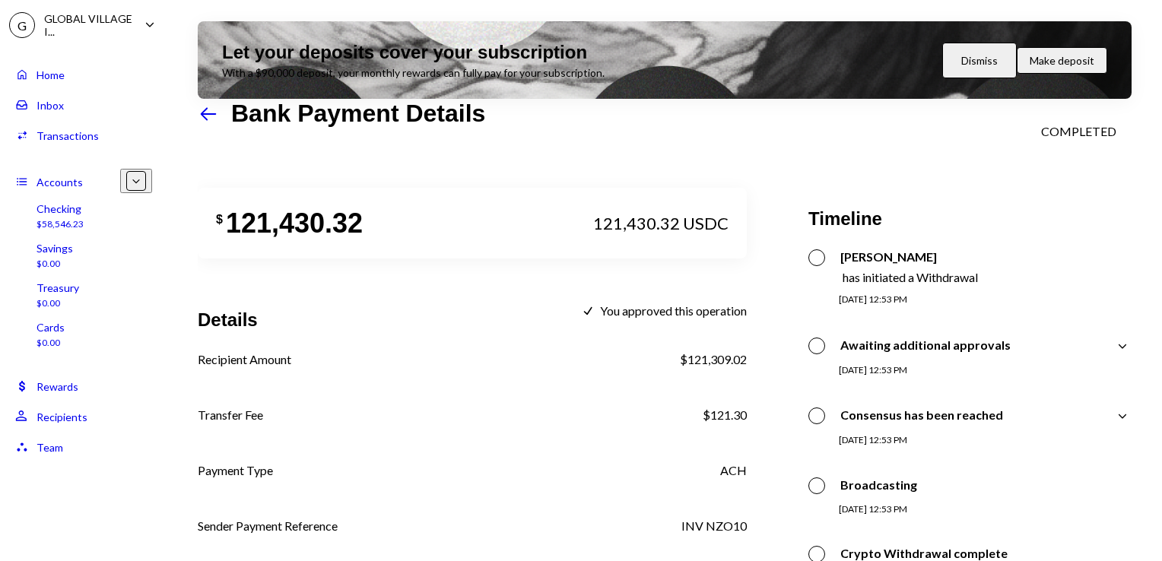
click at [202, 123] on icon "Left Arrow" at bounding box center [208, 113] width 21 height 21
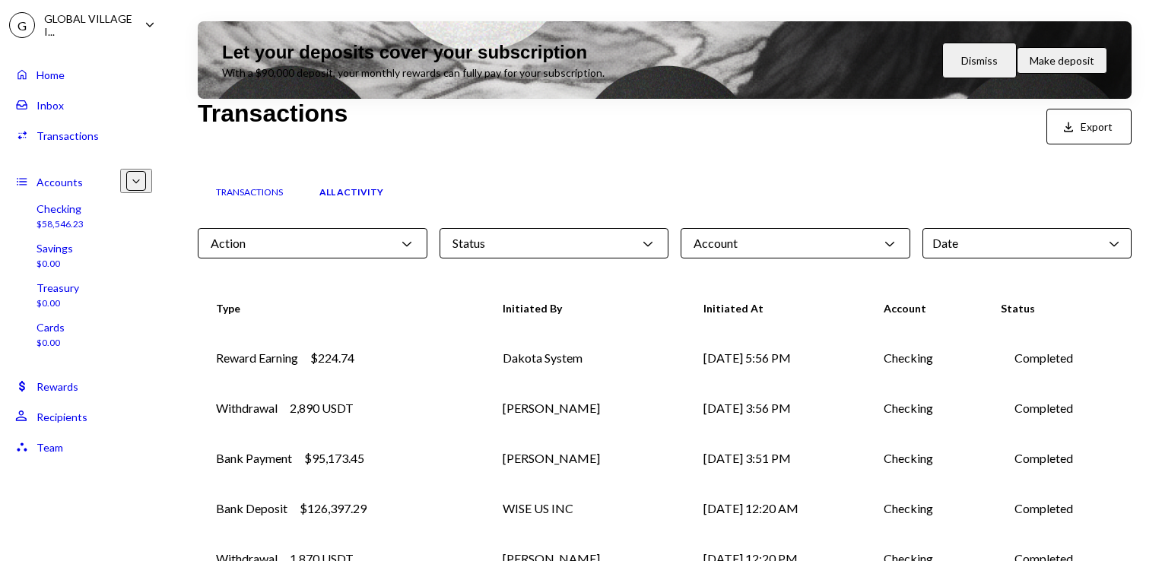
click at [405, 241] on icon "Chevron Down" at bounding box center [406, 243] width 15 height 15
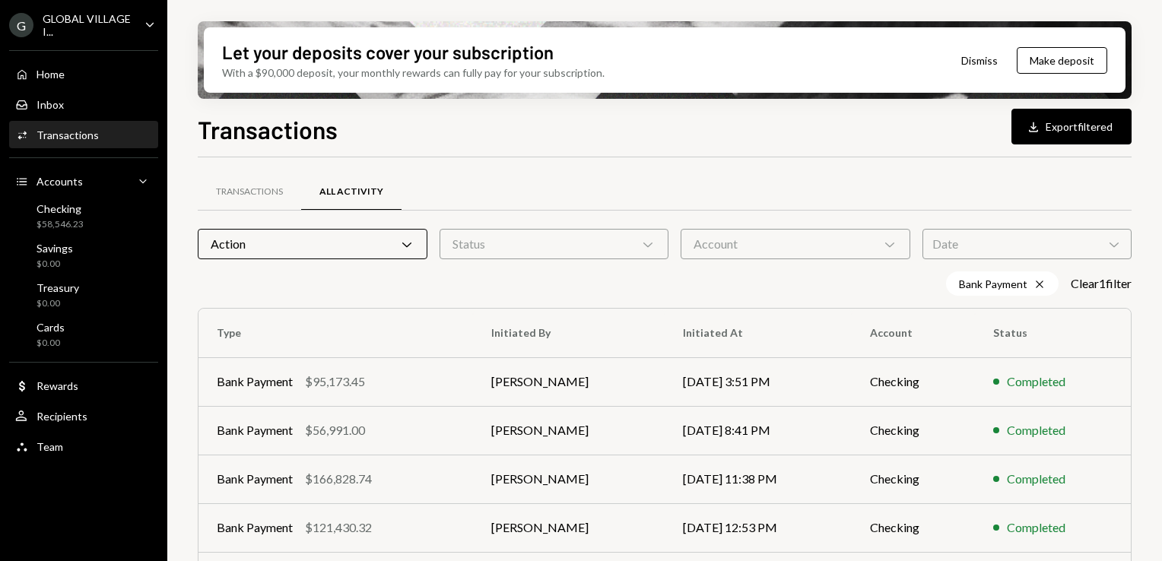
click at [478, 176] on div "Transactions All Activity" at bounding box center [665, 192] width 934 height 39
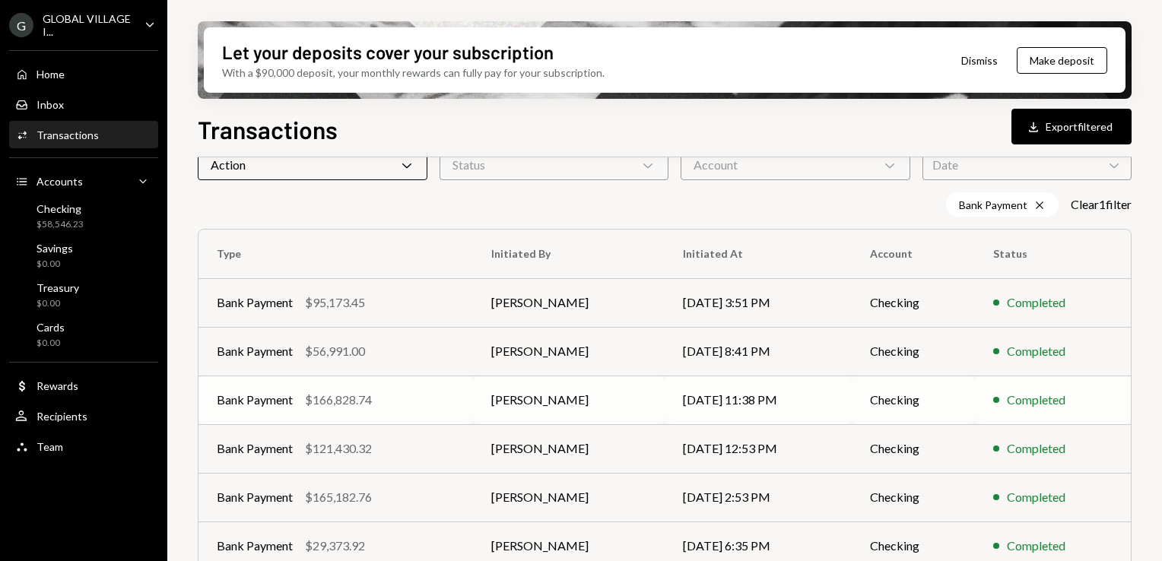
click at [366, 395] on div "$166,828.74" at bounding box center [338, 400] width 67 height 18
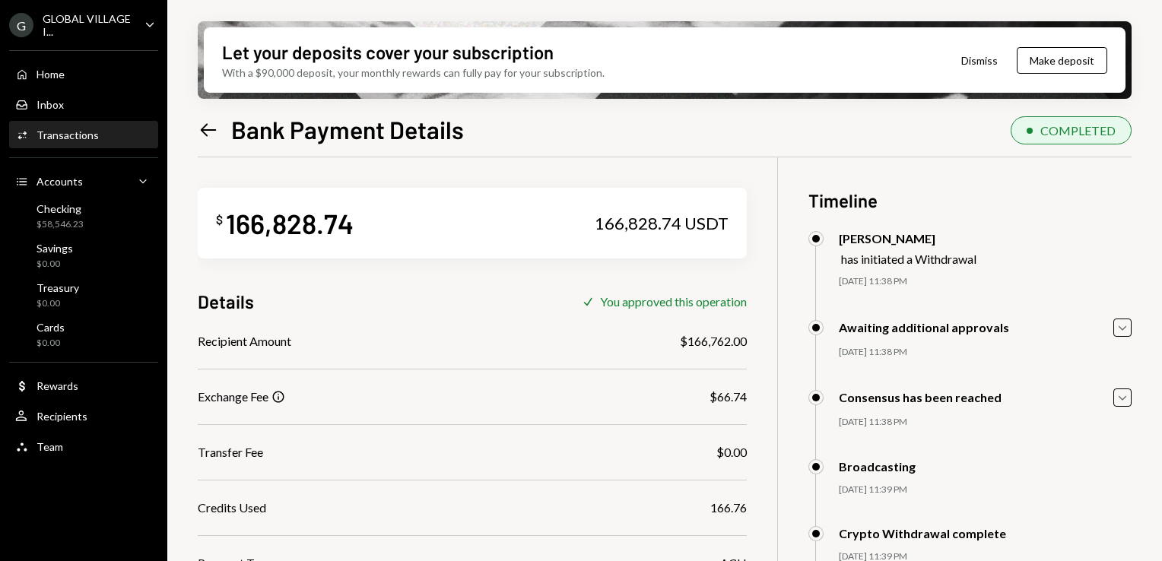
click at [208, 132] on icon "Left Arrow" at bounding box center [208, 129] width 21 height 21
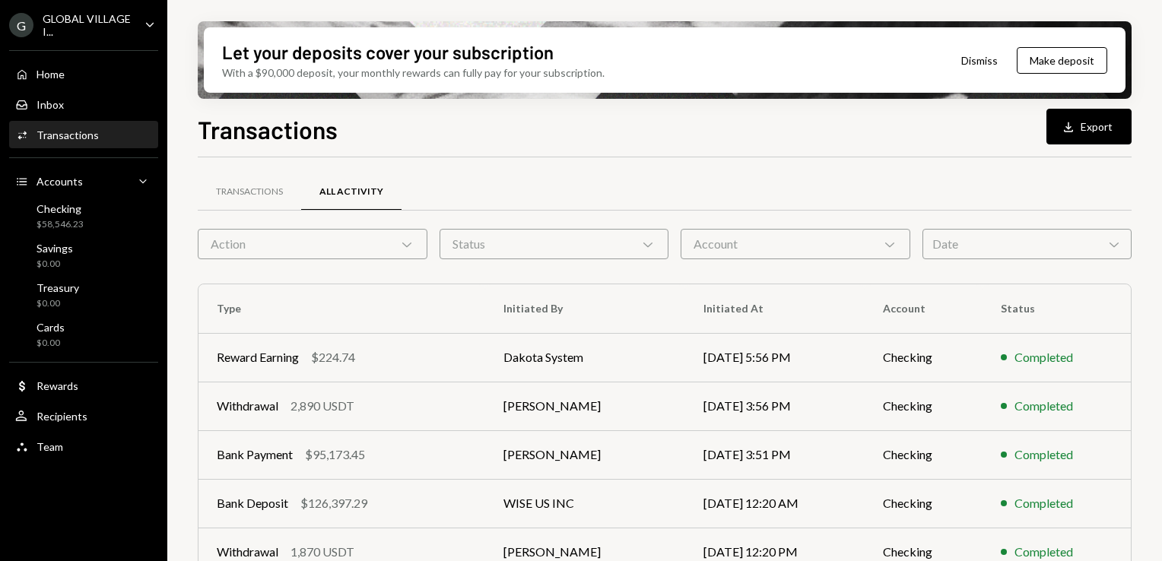
click at [411, 239] on icon "Chevron Down" at bounding box center [406, 244] width 15 height 15
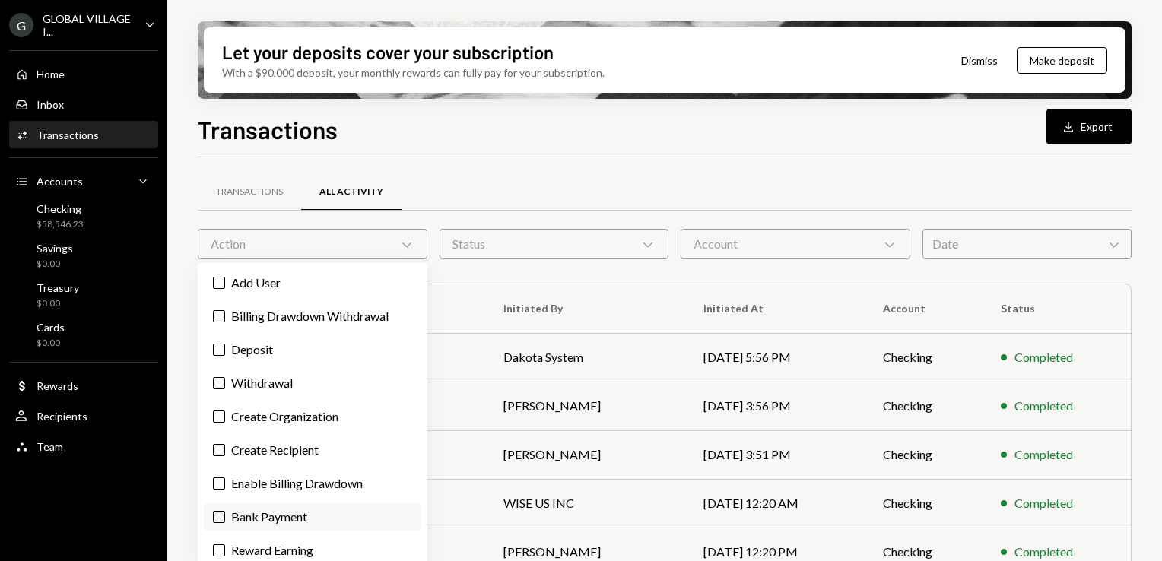
click at [235, 519] on label "Bank Payment" at bounding box center [313, 516] width 218 height 27
click at [225, 519] on button "Bank Payment" at bounding box center [219, 517] width 12 height 12
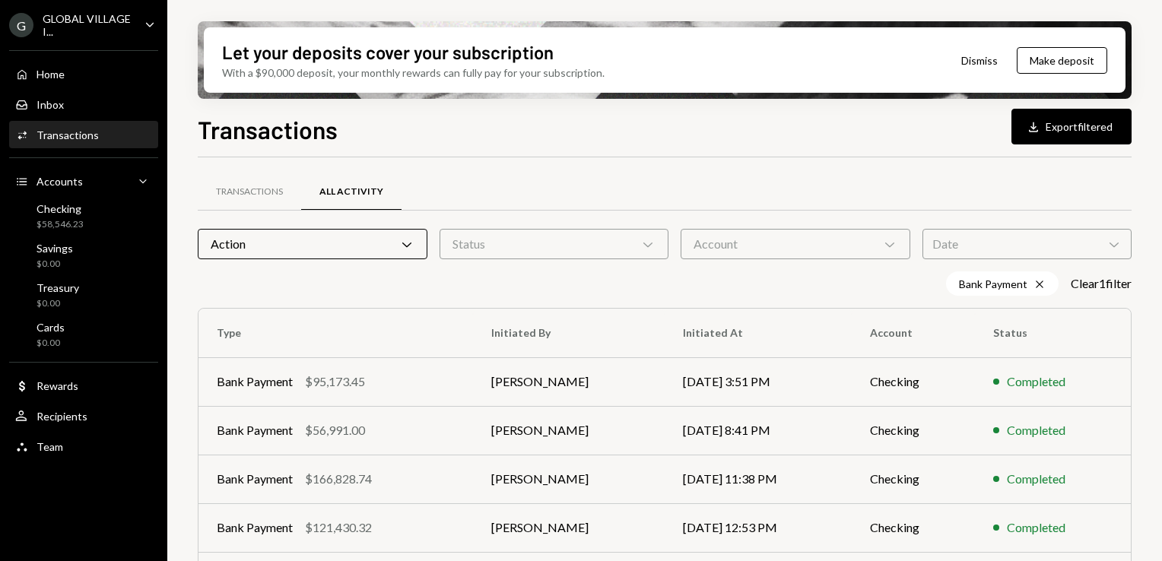
click at [529, 181] on div "Transactions All Activity" at bounding box center [665, 192] width 934 height 39
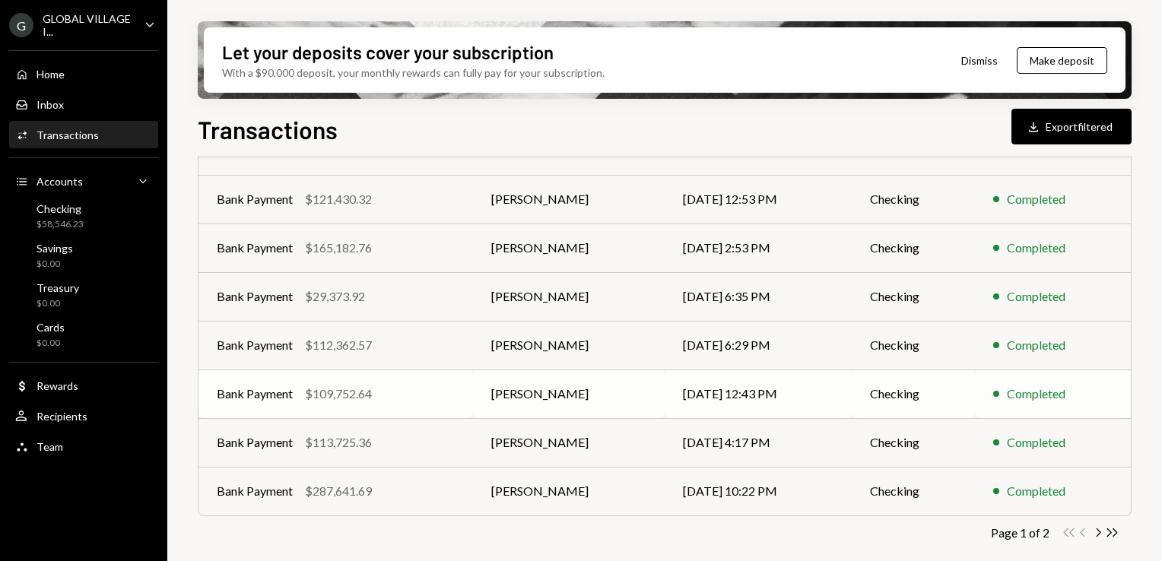
scroll to position [328, 0]
click at [329, 395] on div "$109,752.64" at bounding box center [338, 395] width 67 height 18
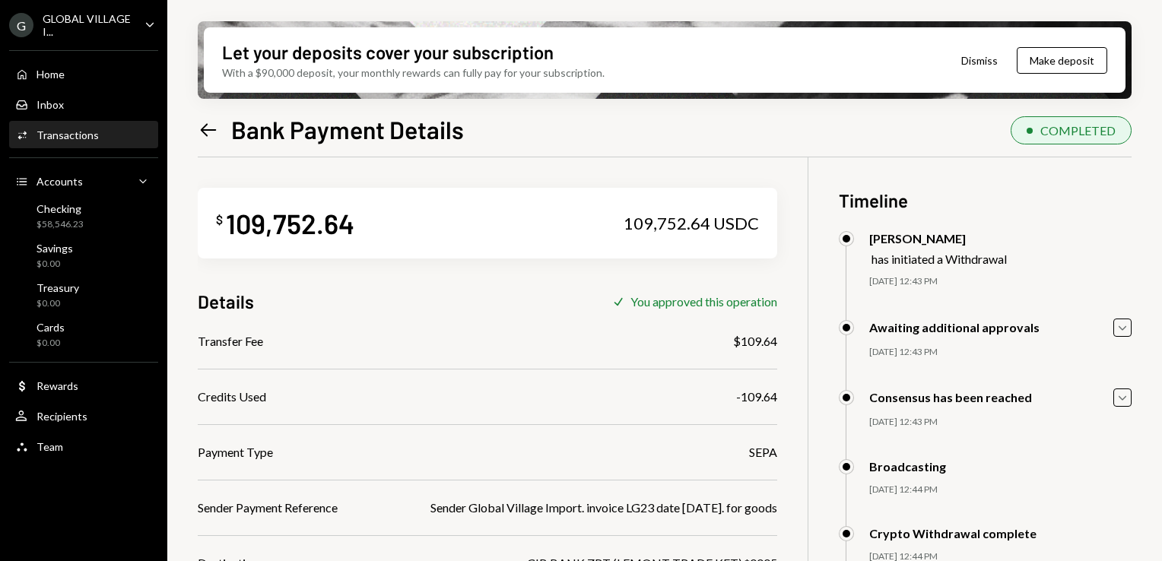
click at [201, 121] on icon "Left Arrow" at bounding box center [208, 129] width 21 height 21
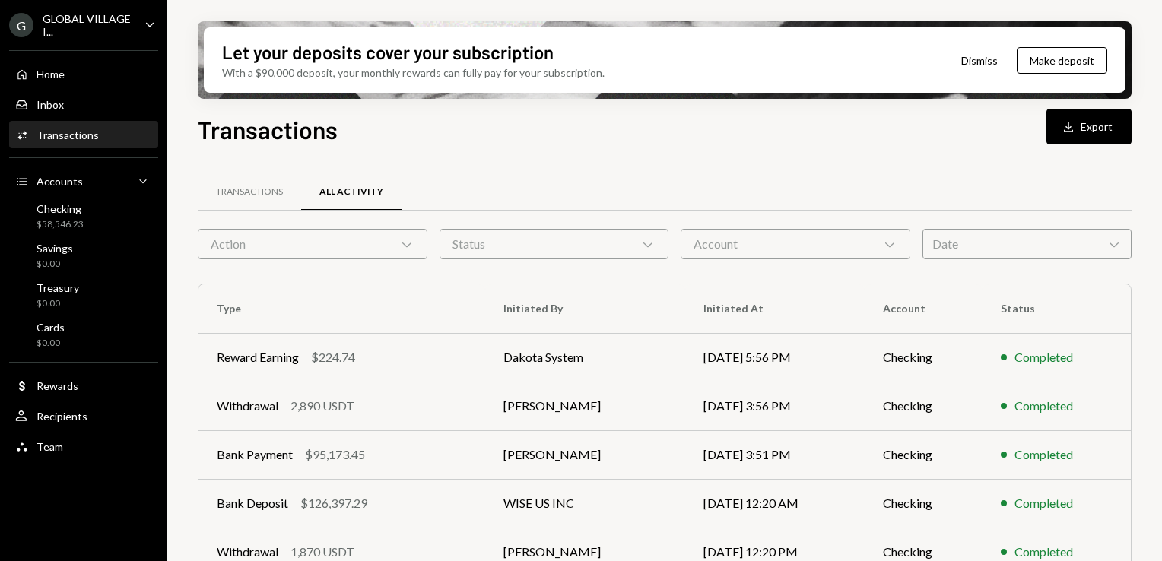
click at [402, 245] on icon "Chevron Down" at bounding box center [406, 244] width 15 height 15
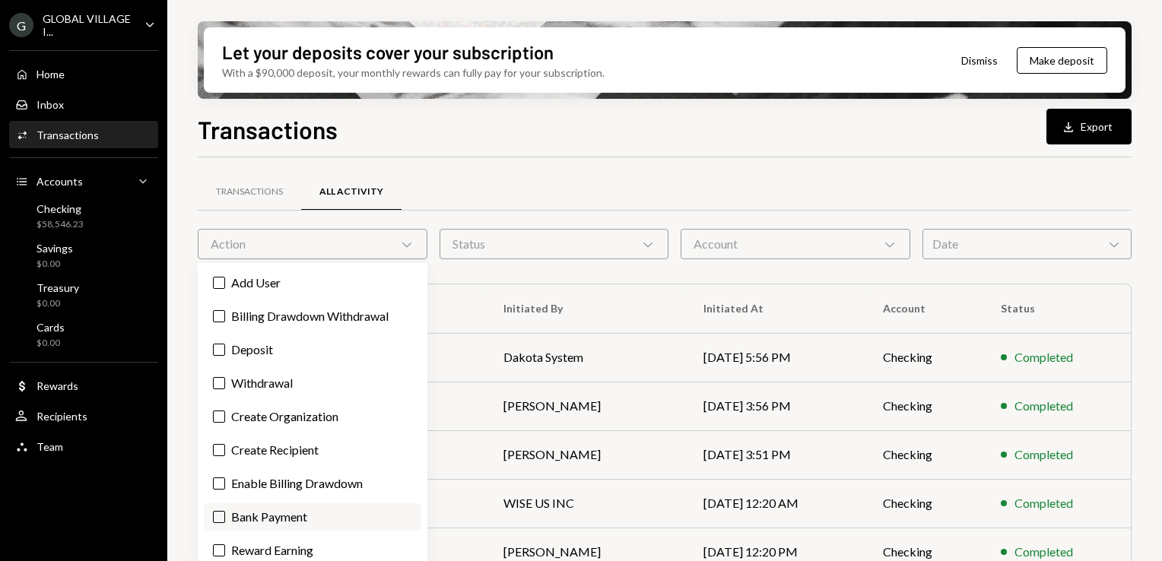
click at [253, 512] on label "Bank Payment" at bounding box center [313, 516] width 218 height 27
click at [225, 512] on button "Bank Payment" at bounding box center [219, 517] width 12 height 12
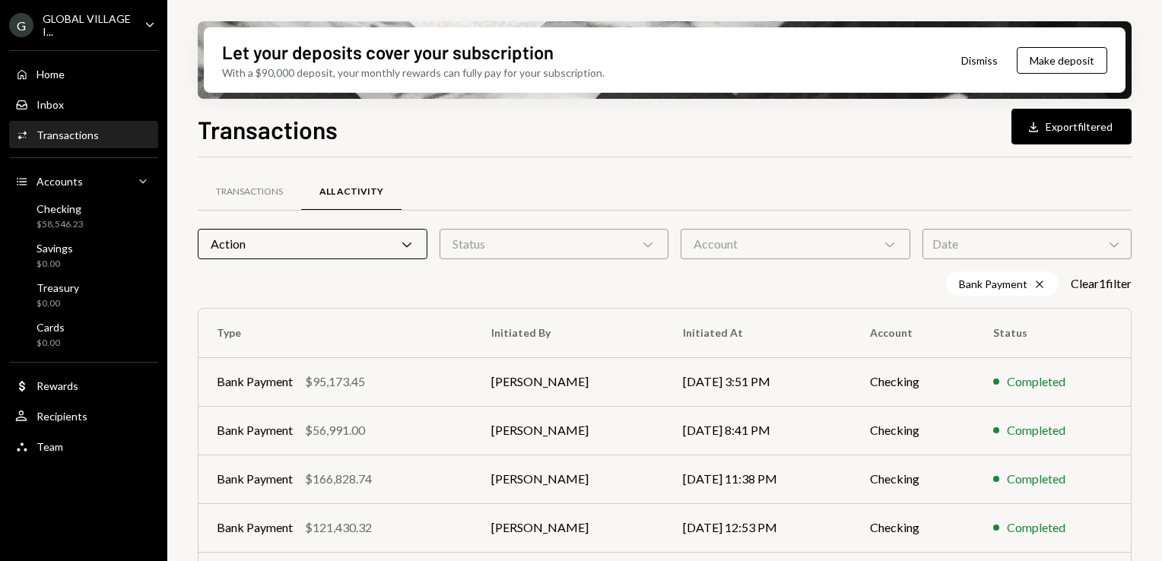
click at [542, 281] on div "Bank Payment Cross Clear 1 filter" at bounding box center [665, 284] width 934 height 24
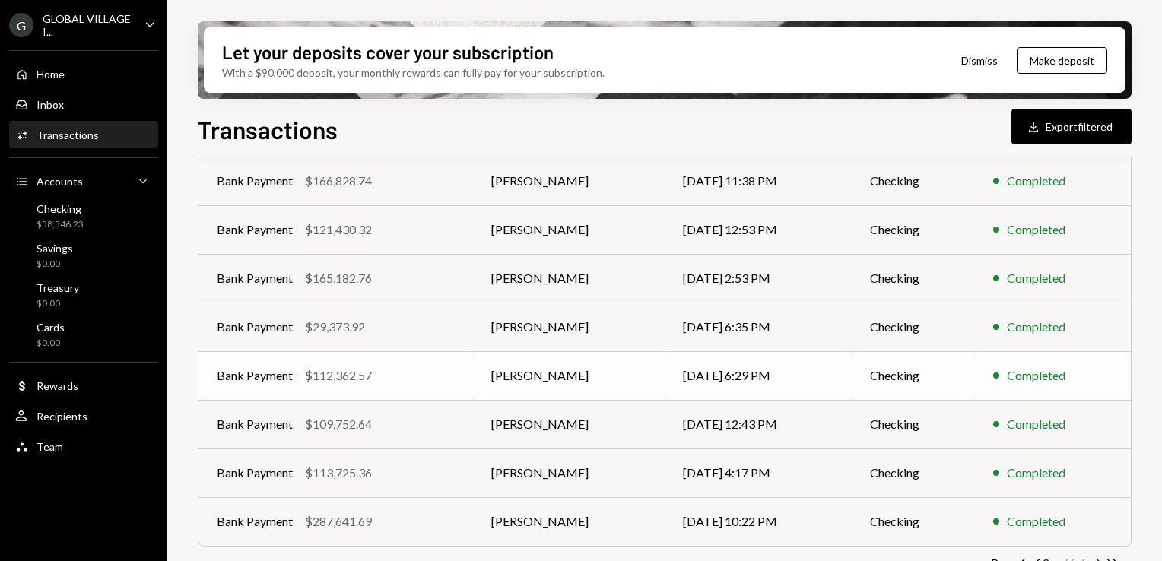
scroll to position [300, 0]
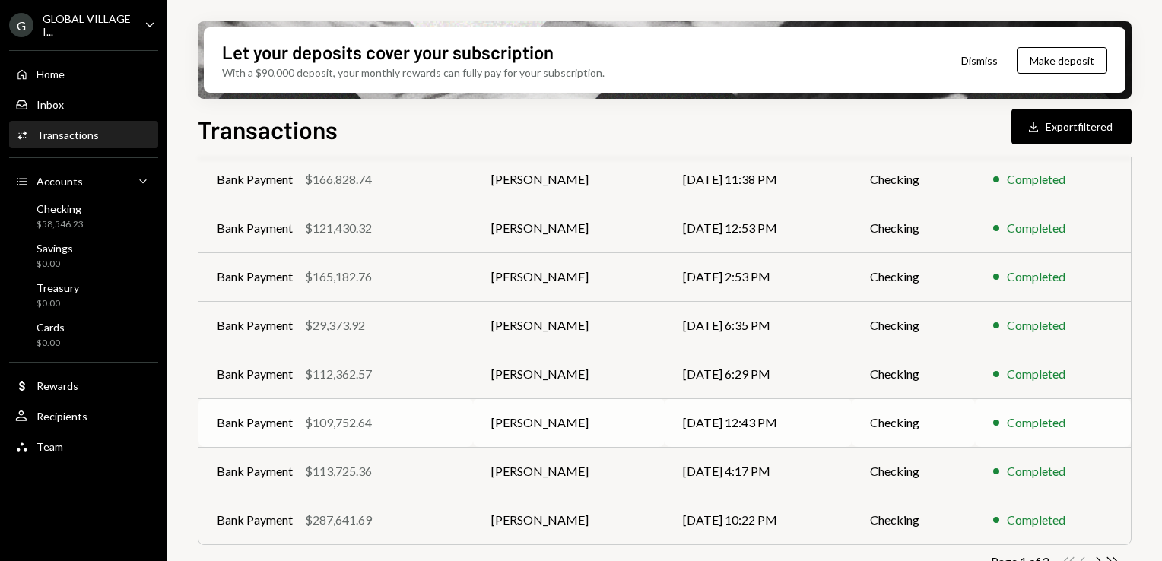
click at [448, 417] on div "Bank Payment $109,752.64" at bounding box center [336, 423] width 238 height 18
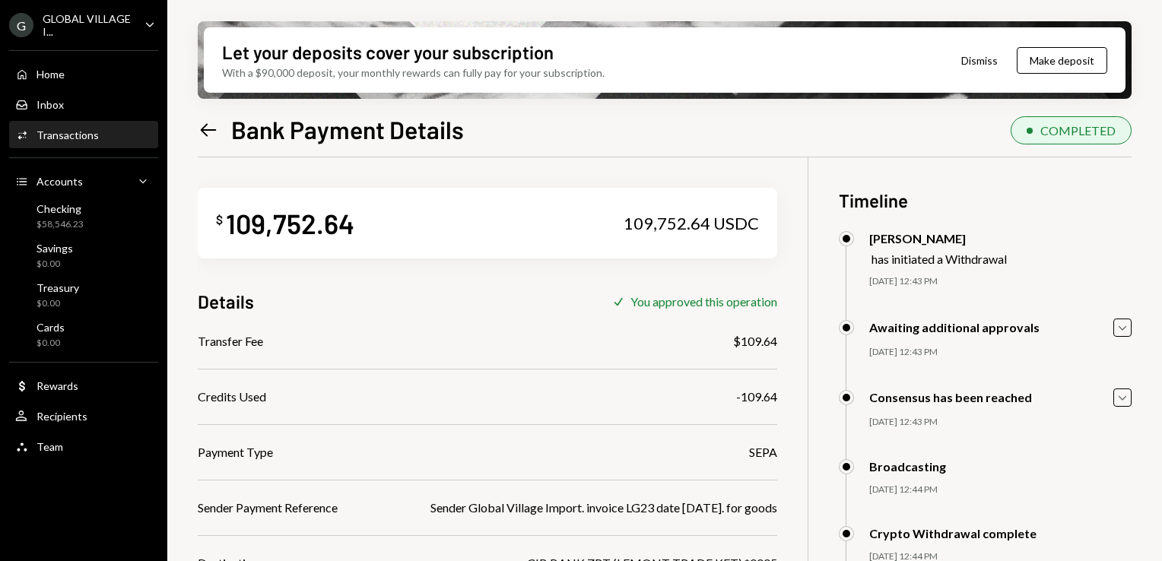
click at [201, 129] on icon at bounding box center [209, 129] width 16 height 13
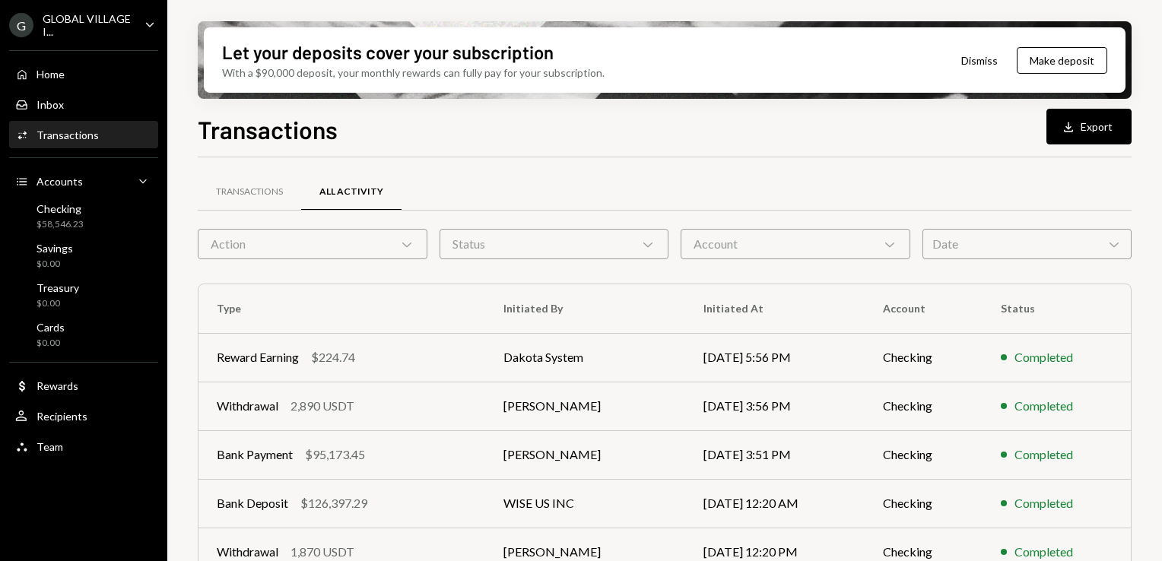
click at [413, 248] on icon "Chevron Down" at bounding box center [406, 244] width 15 height 15
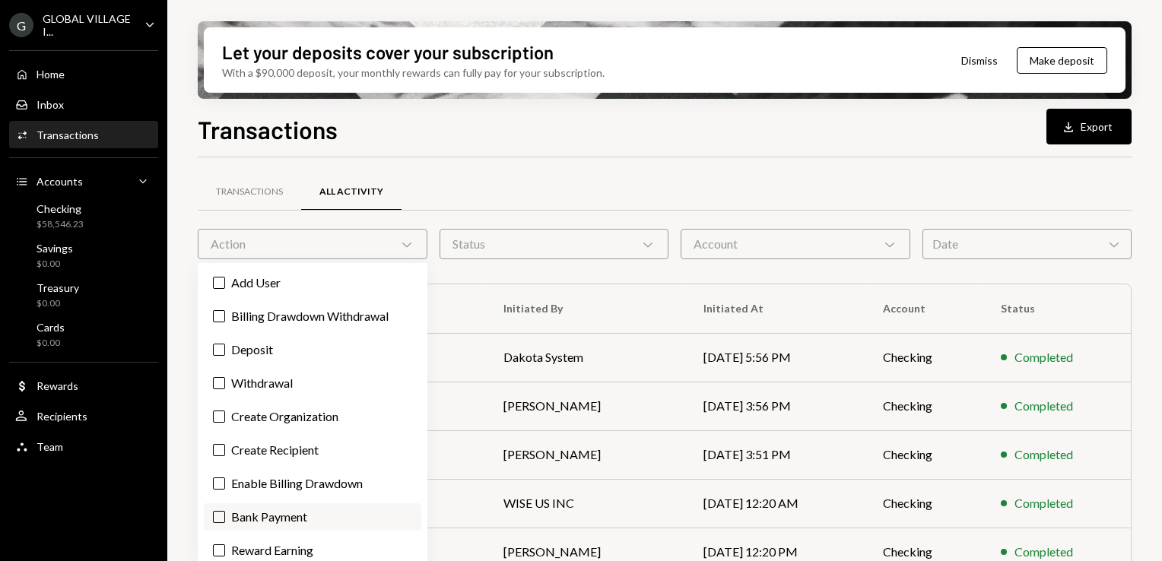
click at [265, 510] on label "Bank Payment" at bounding box center [313, 516] width 218 height 27
click at [225, 511] on button "Bank Payment" at bounding box center [219, 517] width 12 height 12
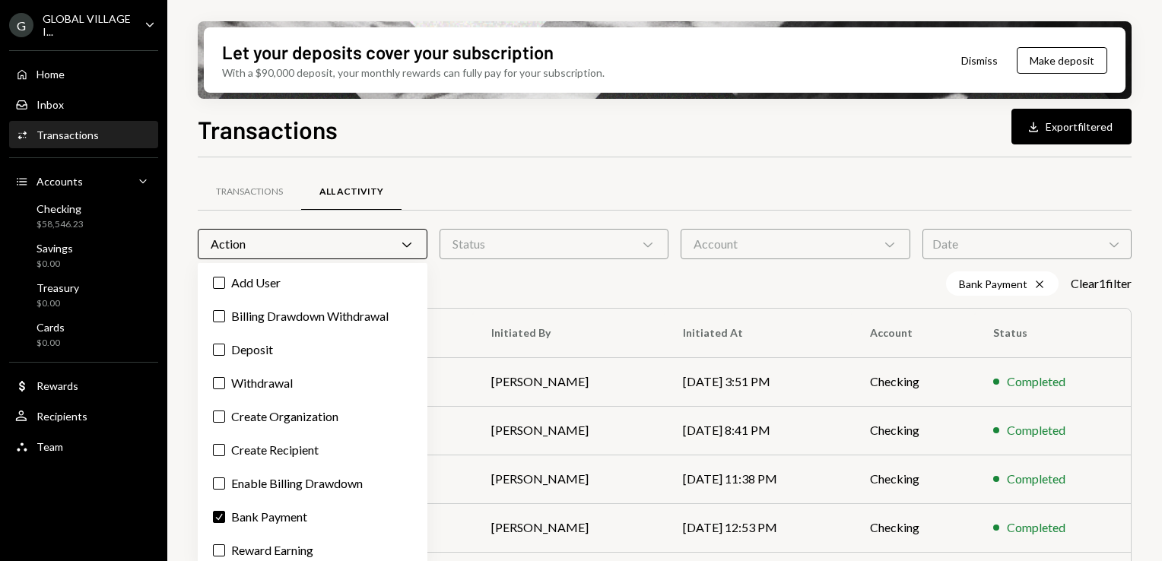
click at [494, 157] on div "Transactions All Activity Action Chevron Down Status Chevron Down Account Chevr…" at bounding box center [665, 532] width 934 height 751
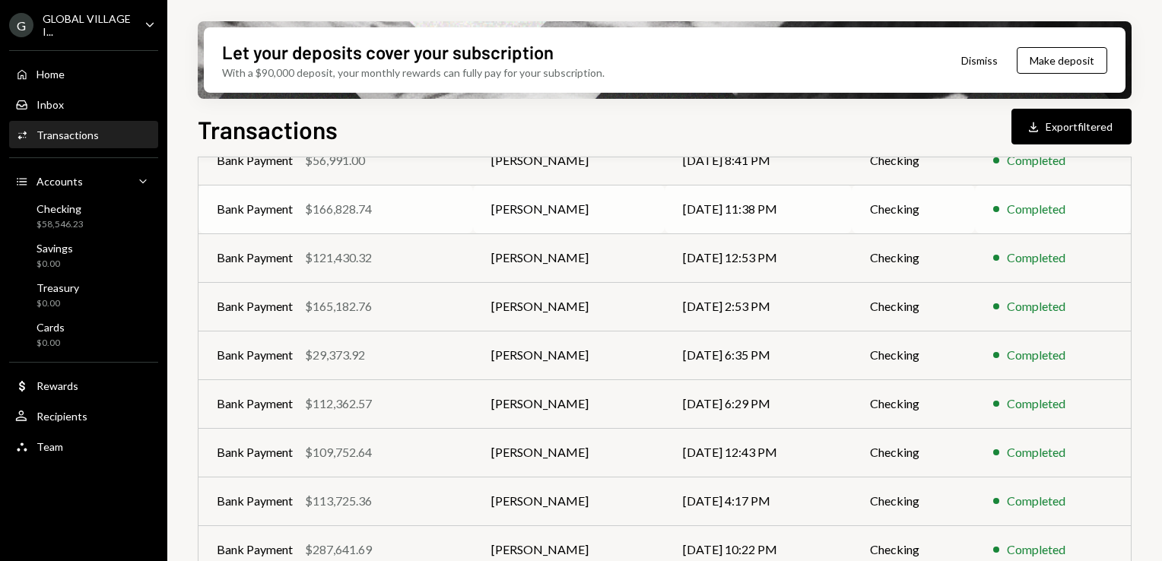
scroll to position [271, 0]
click at [365, 406] on div "$112,362.57" at bounding box center [338, 403] width 67 height 18
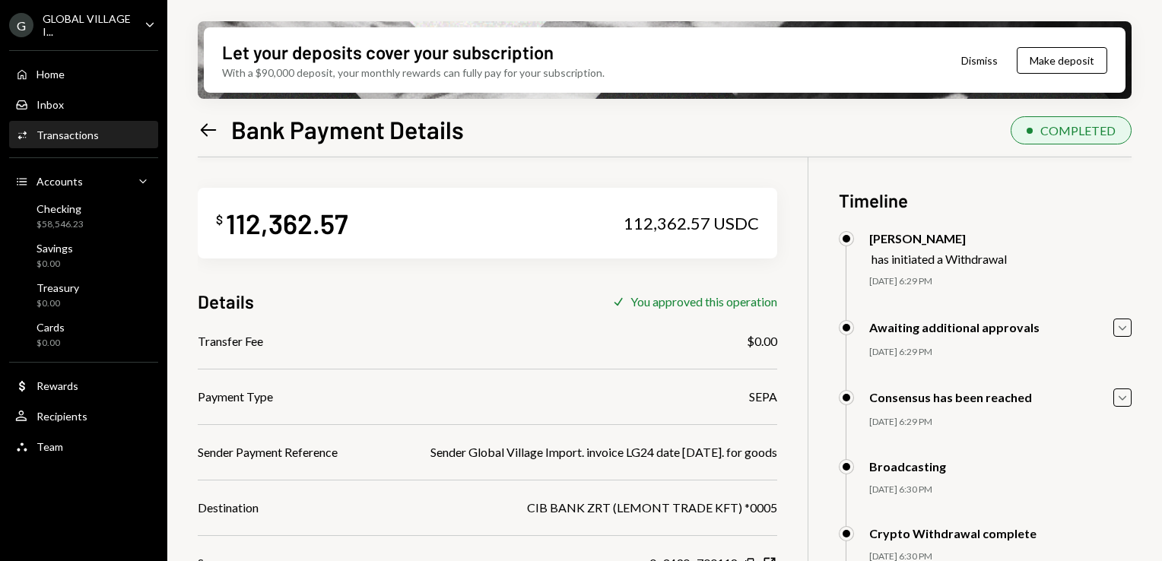
click at [201, 129] on icon "Left Arrow" at bounding box center [208, 129] width 21 height 21
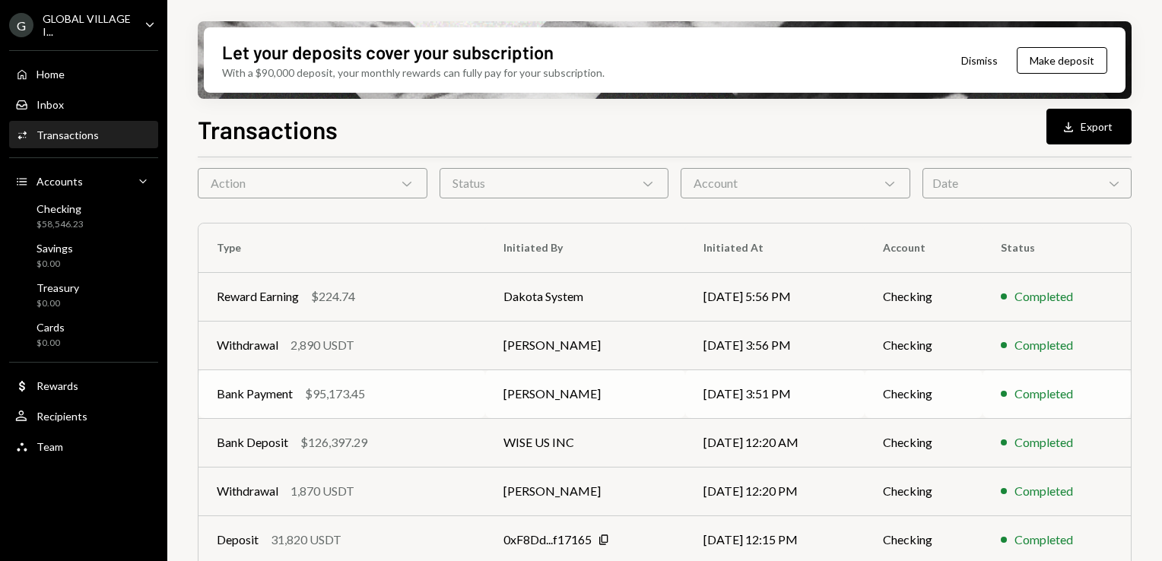
scroll to position [61, 0]
click at [402, 174] on div "Action Chevron Down" at bounding box center [313, 183] width 230 height 30
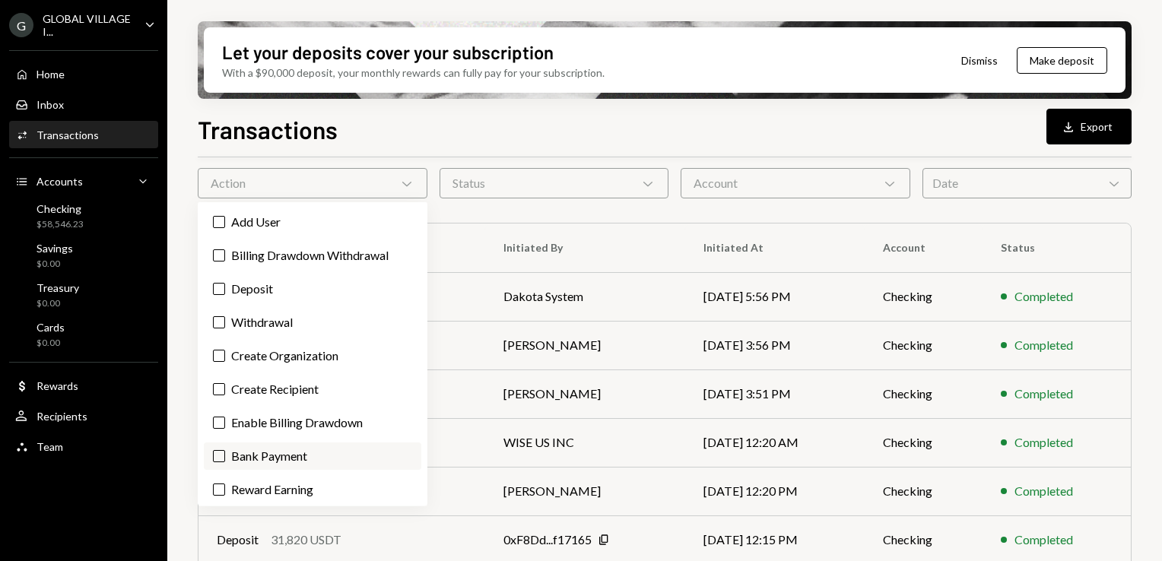
click at [268, 458] on label "Bank Payment" at bounding box center [313, 456] width 218 height 27
click at [225, 458] on button "Bank Payment" at bounding box center [219, 456] width 12 height 12
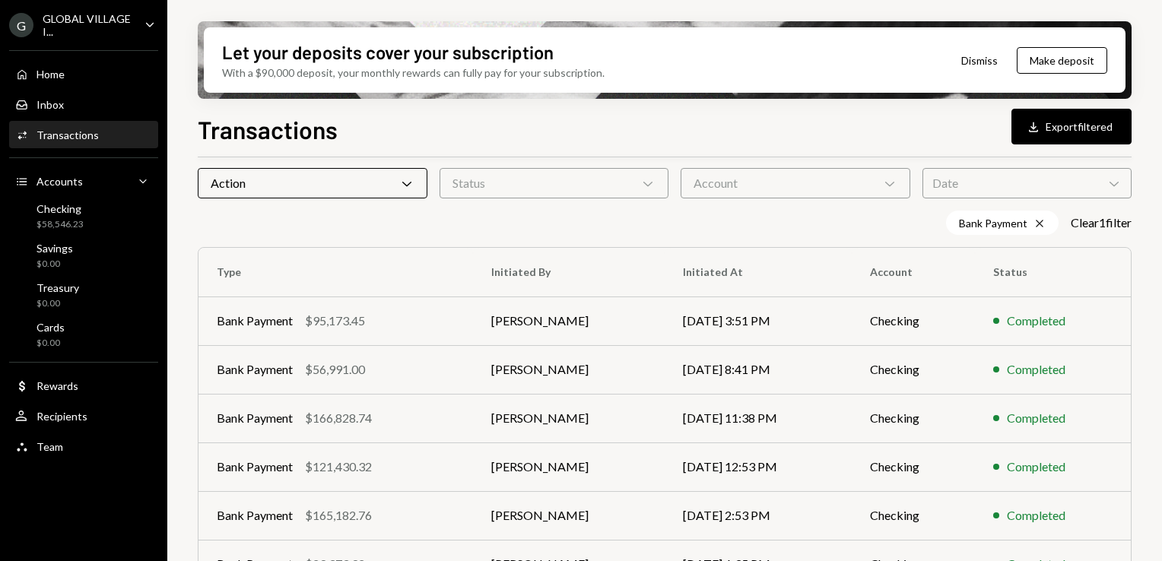
click at [491, 226] on div "Bank Payment Cross Clear 1 filter" at bounding box center [665, 223] width 934 height 24
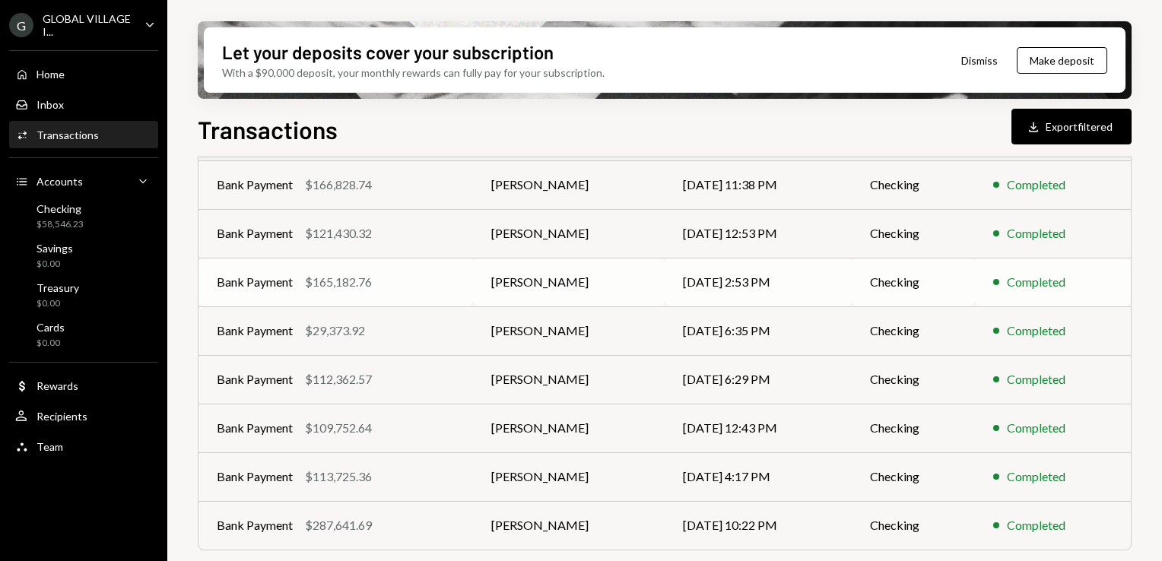
scroll to position [295, 0]
click at [410, 437] on td "Bank Payment $109,752.64" at bounding box center [336, 427] width 275 height 49
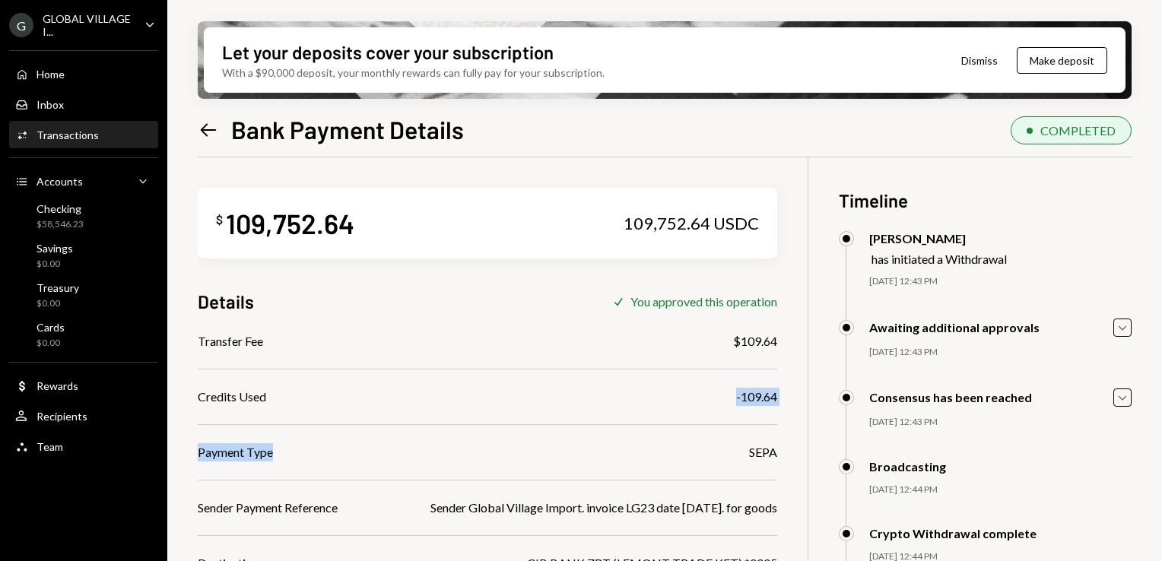
drag, startPoint x: 410, startPoint y: 437, endPoint x: 523, endPoint y: 379, distance: 127.2
click at [523, 379] on div "Transfer Fee $109.64 Credits Used -109.64 Payment Type SEPA Sender Payment Refe…" at bounding box center [488, 535] width 580 height 407
drag, startPoint x: 523, startPoint y: 379, endPoint x: 462, endPoint y: 452, distance: 95.0
click at [462, 452] on div "Payment Type SEPA" at bounding box center [488, 452] width 580 height 18
click at [209, 125] on icon "Left Arrow" at bounding box center [208, 129] width 21 height 21
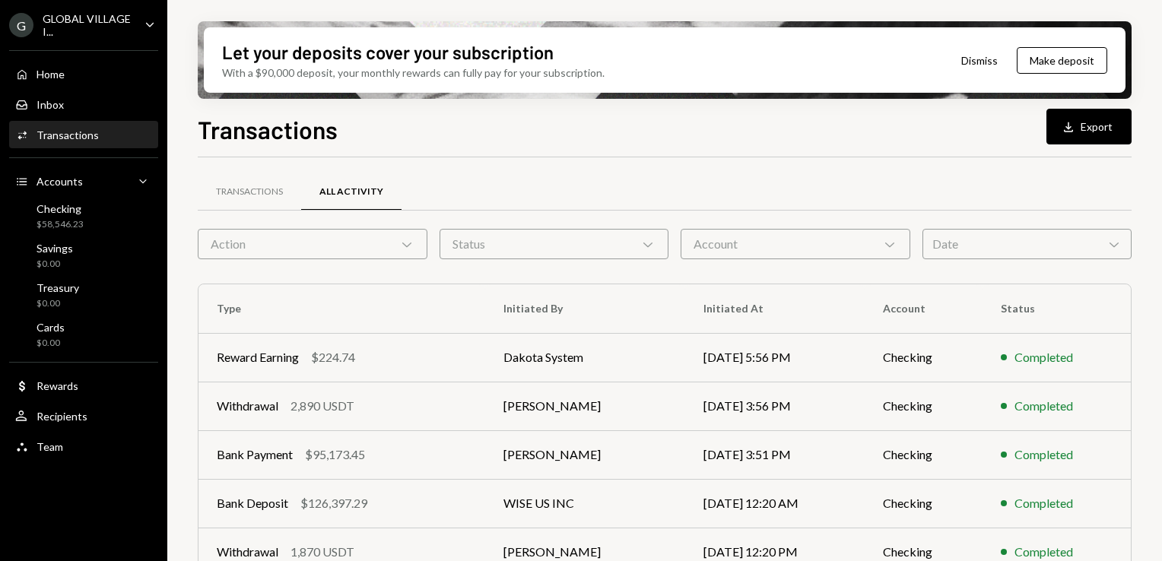
click at [401, 240] on icon "Chevron Down" at bounding box center [406, 244] width 15 height 15
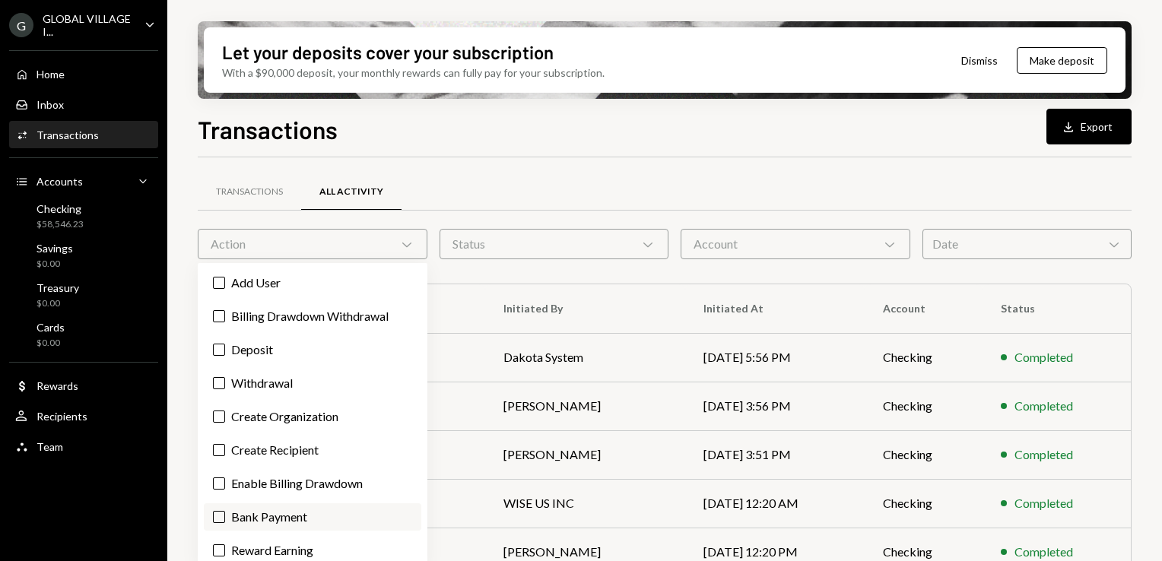
click at [291, 522] on label "Bank Payment" at bounding box center [313, 516] width 218 height 27
click at [225, 522] on button "Bank Payment" at bounding box center [219, 517] width 12 height 12
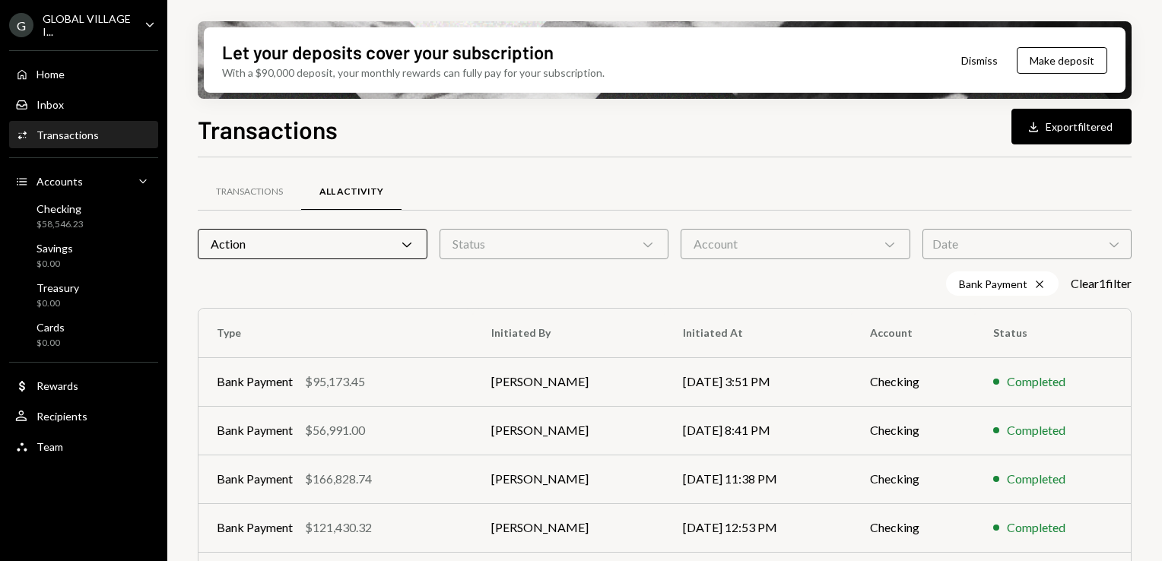
click at [496, 162] on div "Transactions All Activity Action Chevron Down Status Chevron Down Account Chevr…" at bounding box center [665, 532] width 934 height 751
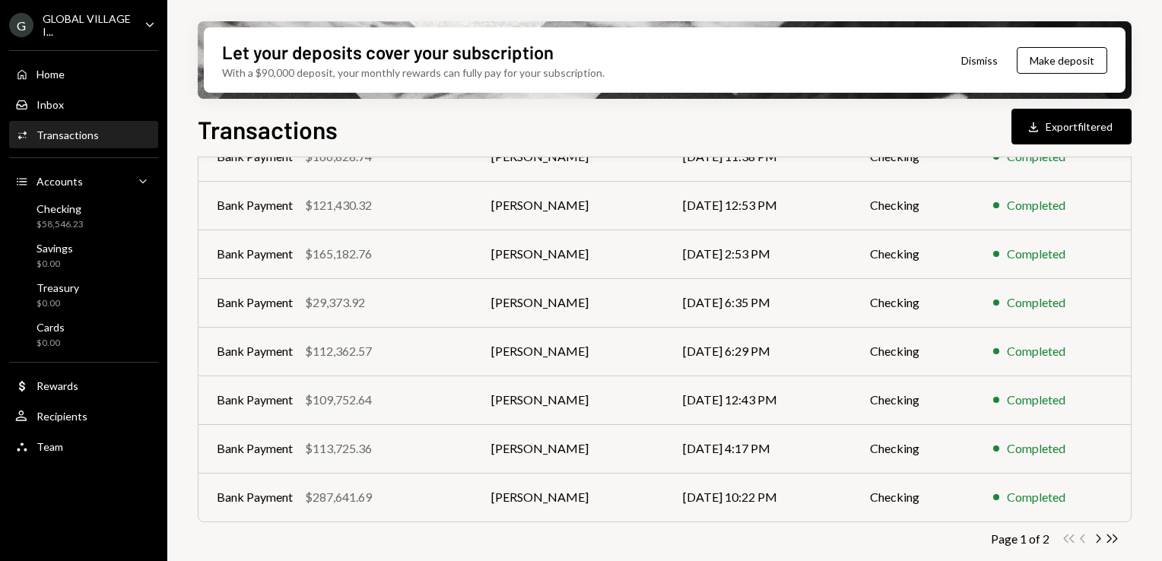
scroll to position [329, 0]
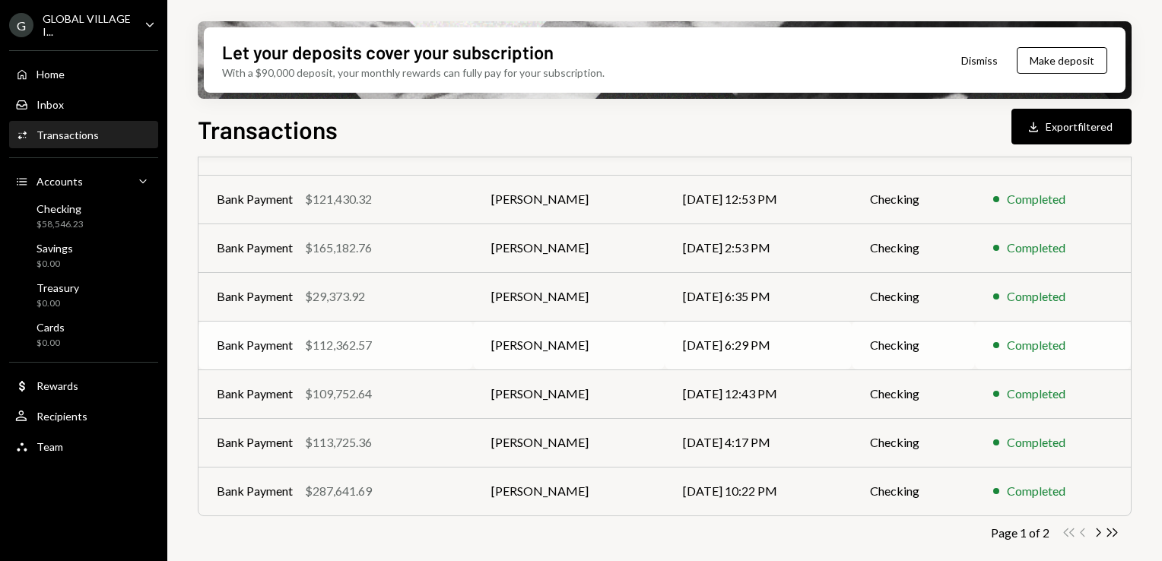
click at [377, 336] on div "Bank Payment $112,362.57" at bounding box center [336, 345] width 238 height 18
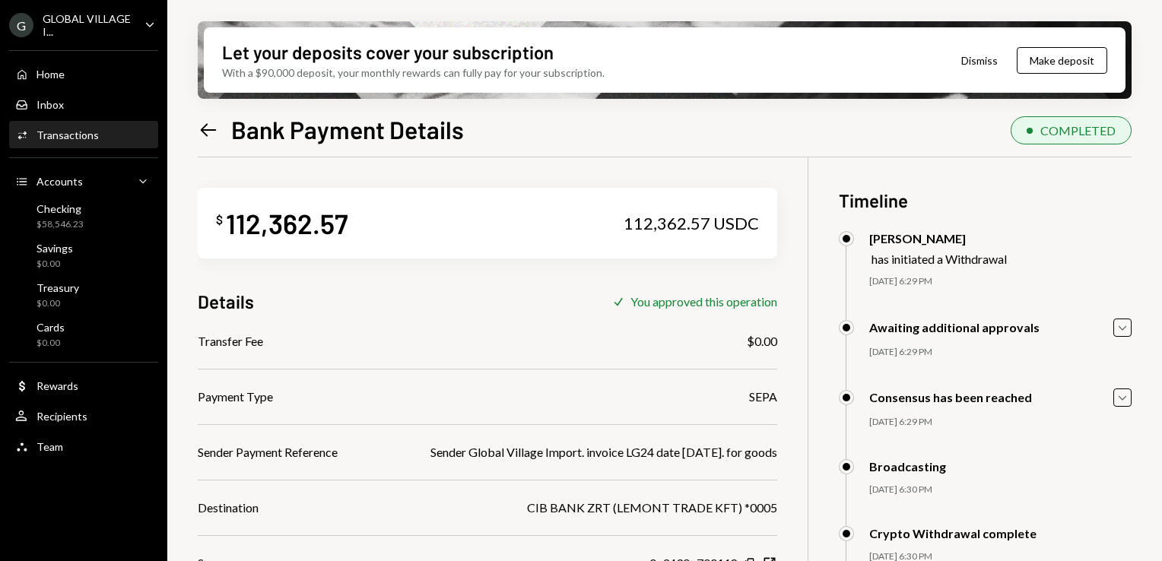
click at [377, 336] on div "Transfer Fee $0.00" at bounding box center [488, 341] width 580 height 18
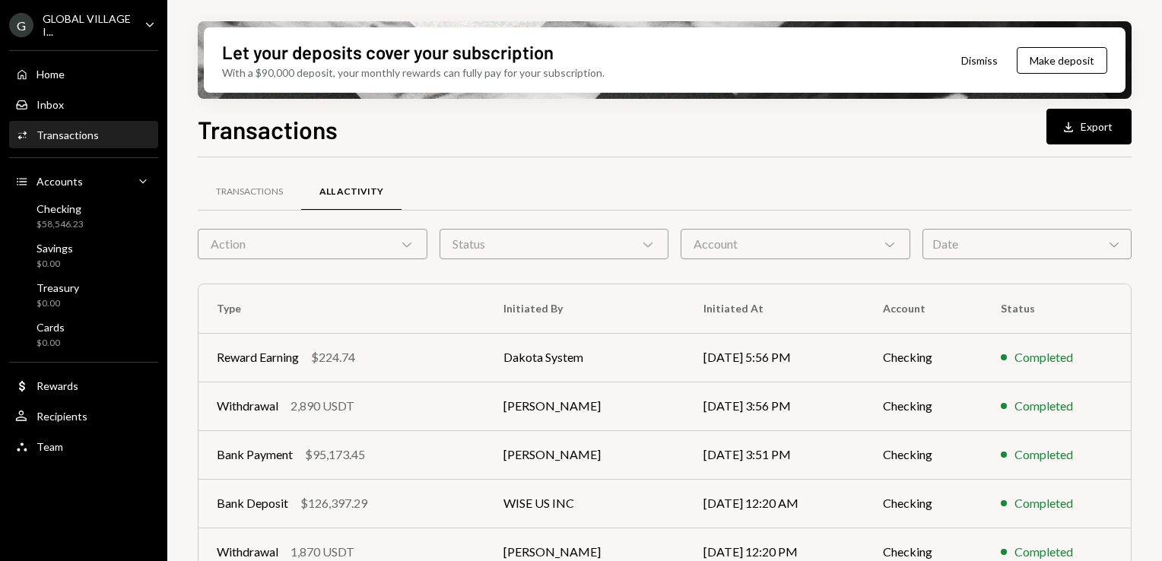
click at [404, 237] on icon "Chevron Down" at bounding box center [406, 244] width 15 height 15
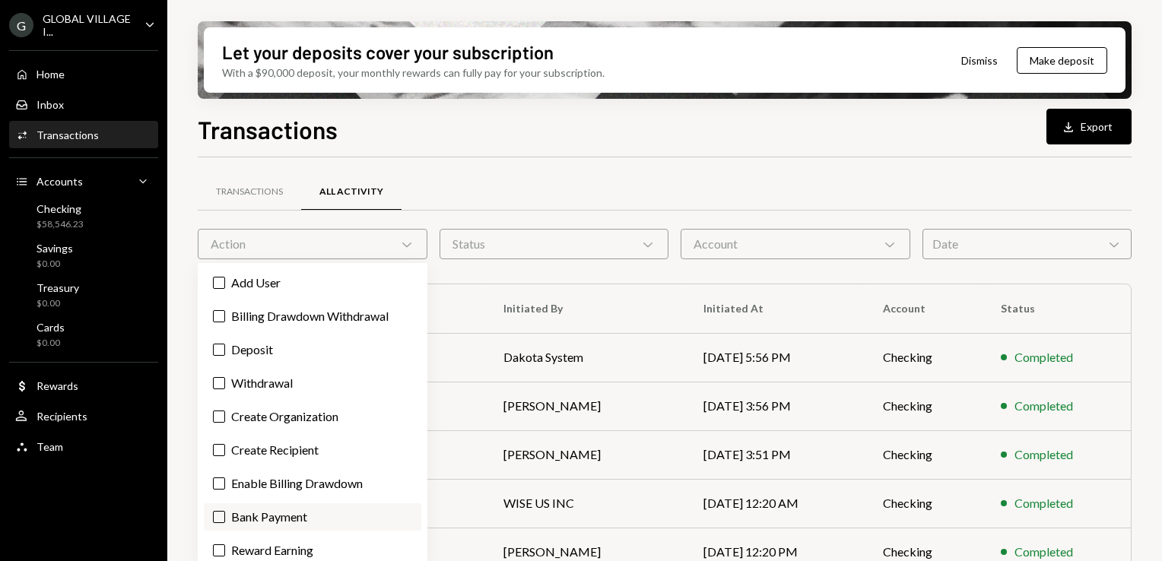
click at [282, 513] on label "Bank Payment" at bounding box center [313, 516] width 218 height 27
click at [225, 513] on button "Bank Payment" at bounding box center [219, 517] width 12 height 12
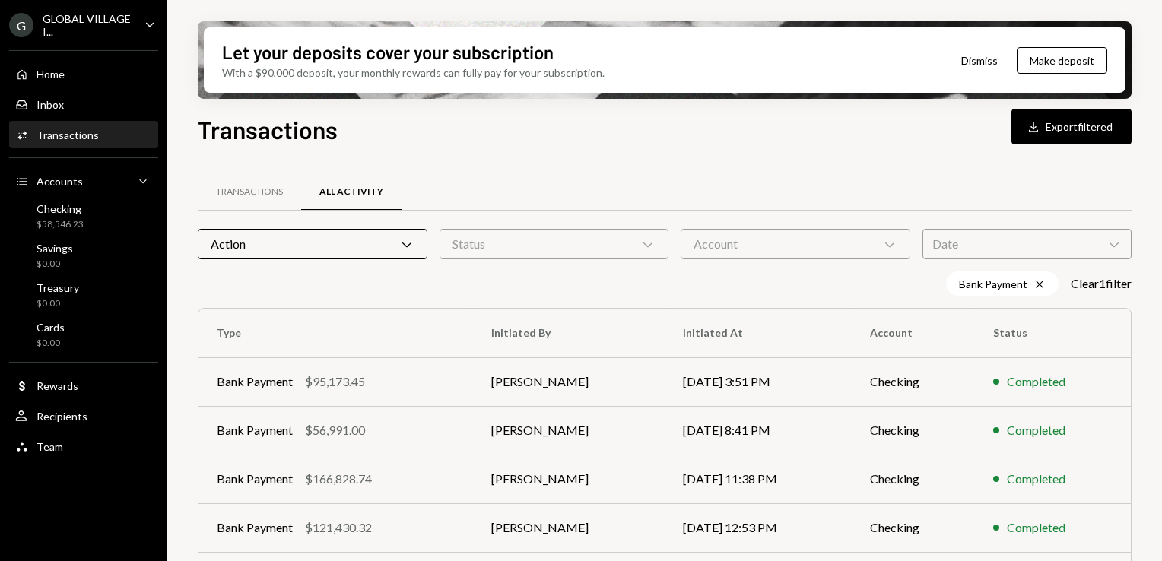
click at [583, 181] on div "Transactions All Activity" at bounding box center [665, 192] width 934 height 39
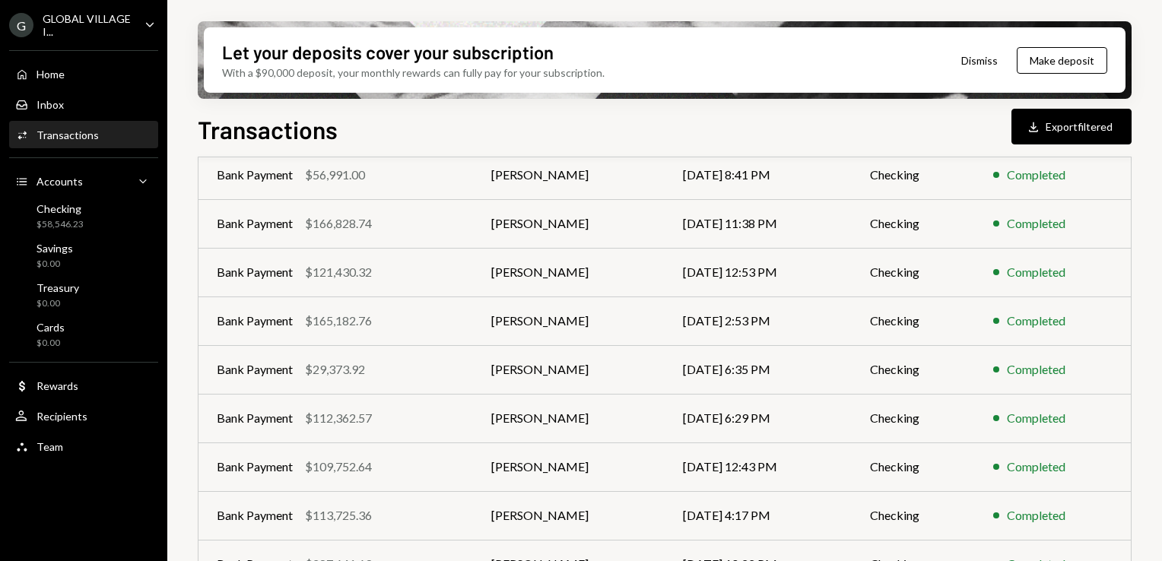
scroll to position [329, 0]
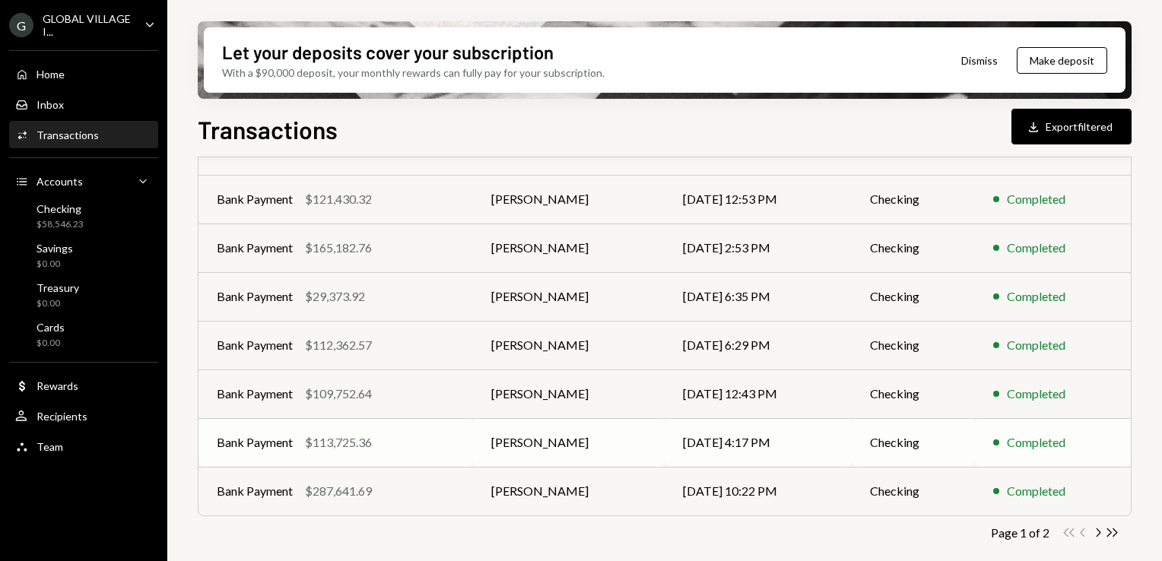
click at [384, 443] on div "Bank Payment $113,725.36" at bounding box center [336, 443] width 238 height 18
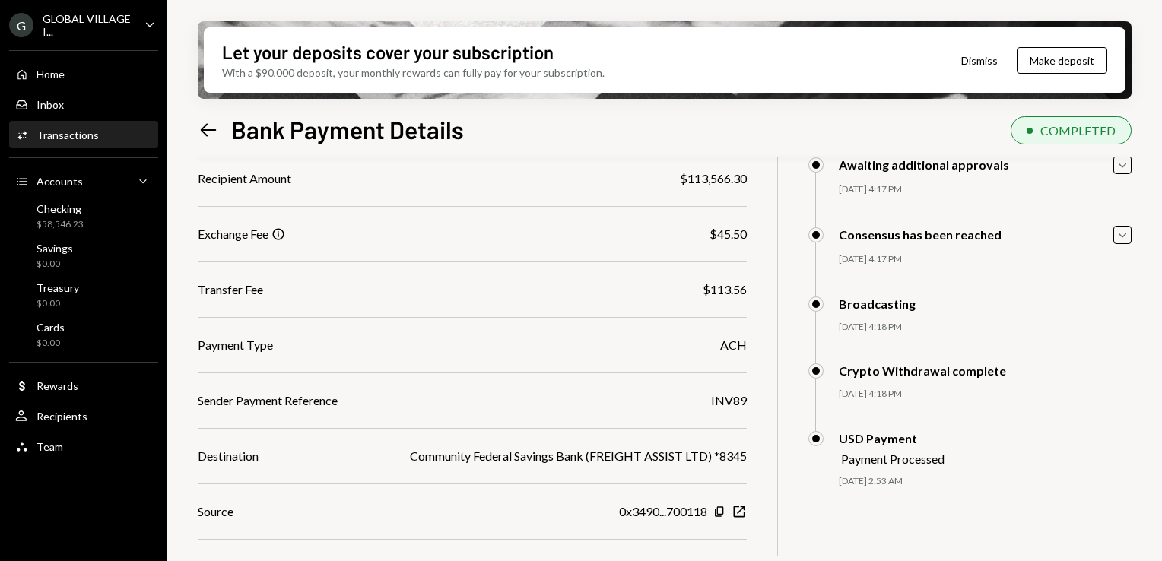
scroll to position [161, 0]
click at [198, 125] on icon "Left Arrow" at bounding box center [208, 129] width 21 height 21
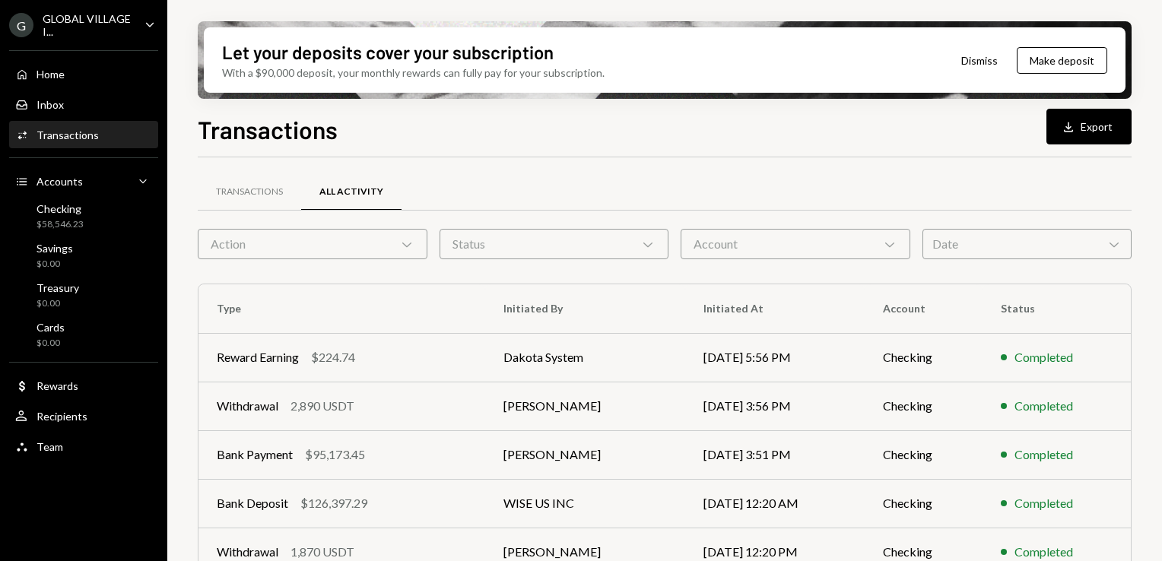
click at [404, 243] on icon at bounding box center [406, 245] width 9 height 5
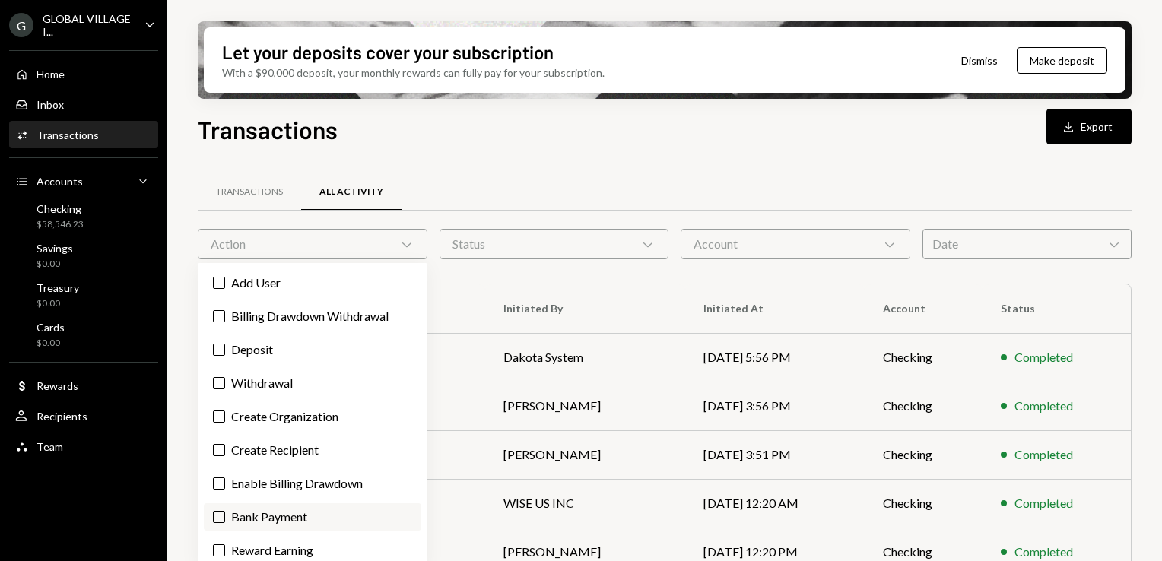
click at [297, 510] on label "Bank Payment" at bounding box center [313, 516] width 218 height 27
click at [225, 511] on button "Bank Payment" at bounding box center [219, 517] width 12 height 12
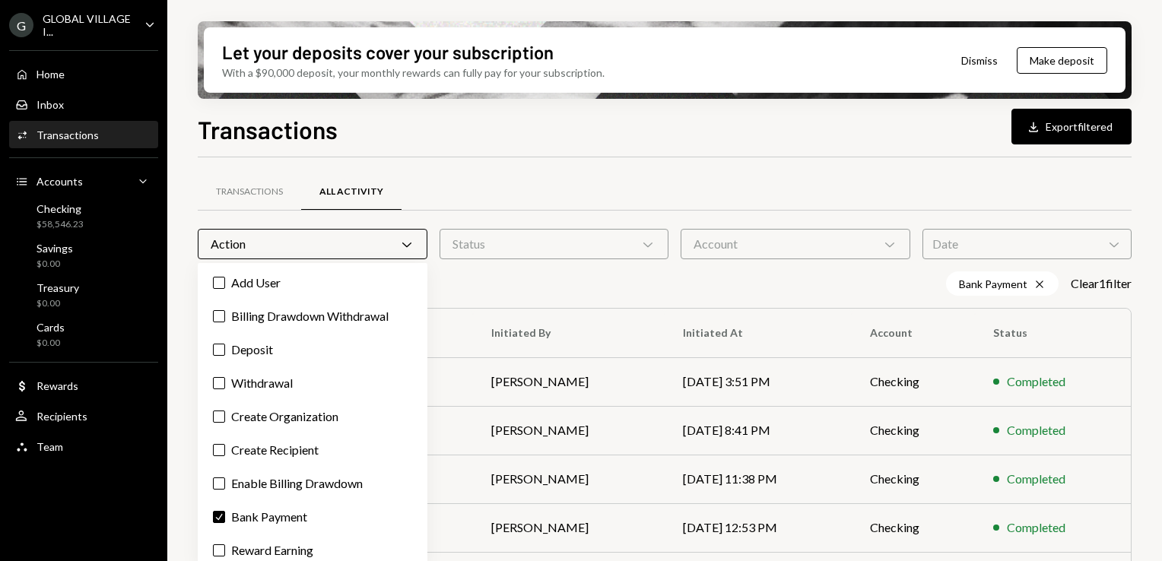
click at [558, 122] on div "Transactions Download Export filtered" at bounding box center [665, 127] width 934 height 33
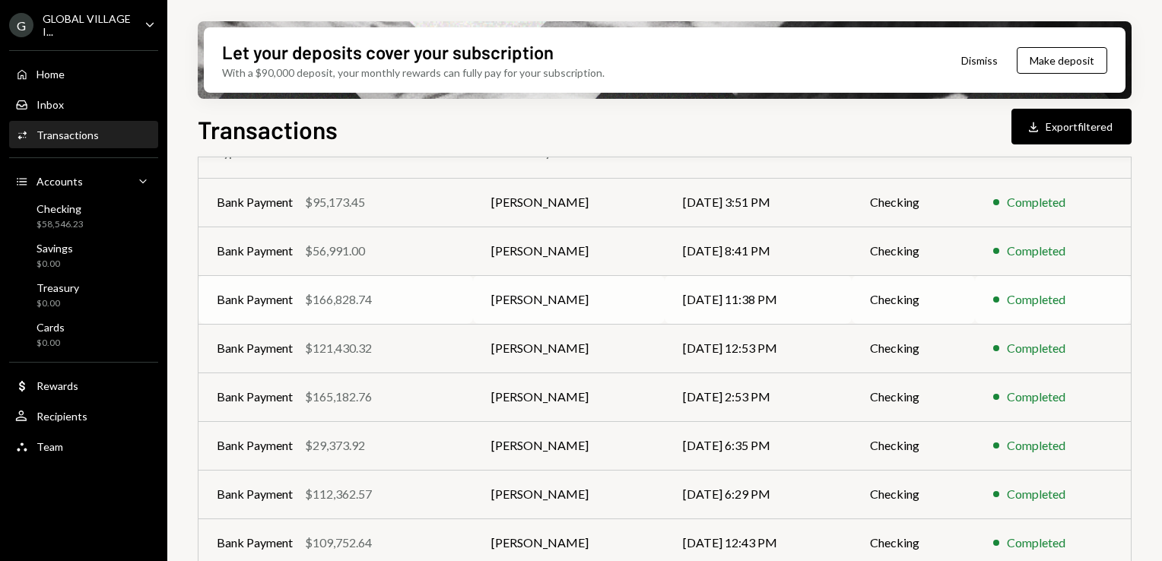
scroll to position [329, 0]
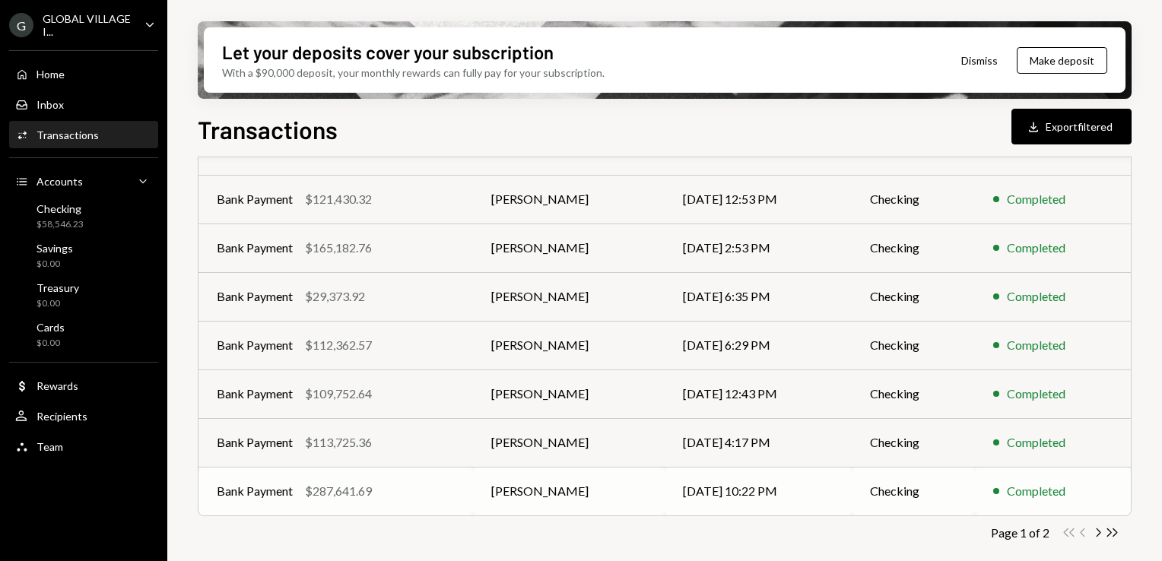
click at [338, 491] on div "$287,641.69" at bounding box center [338, 491] width 67 height 18
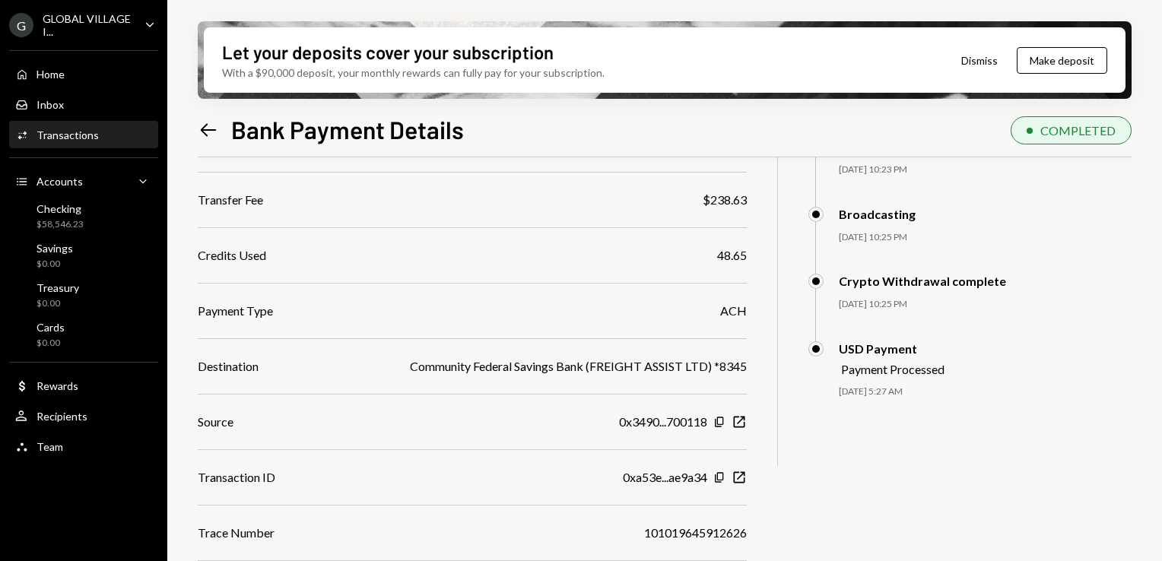
scroll to position [252, 0]
